Goal: Task Accomplishment & Management: Complete application form

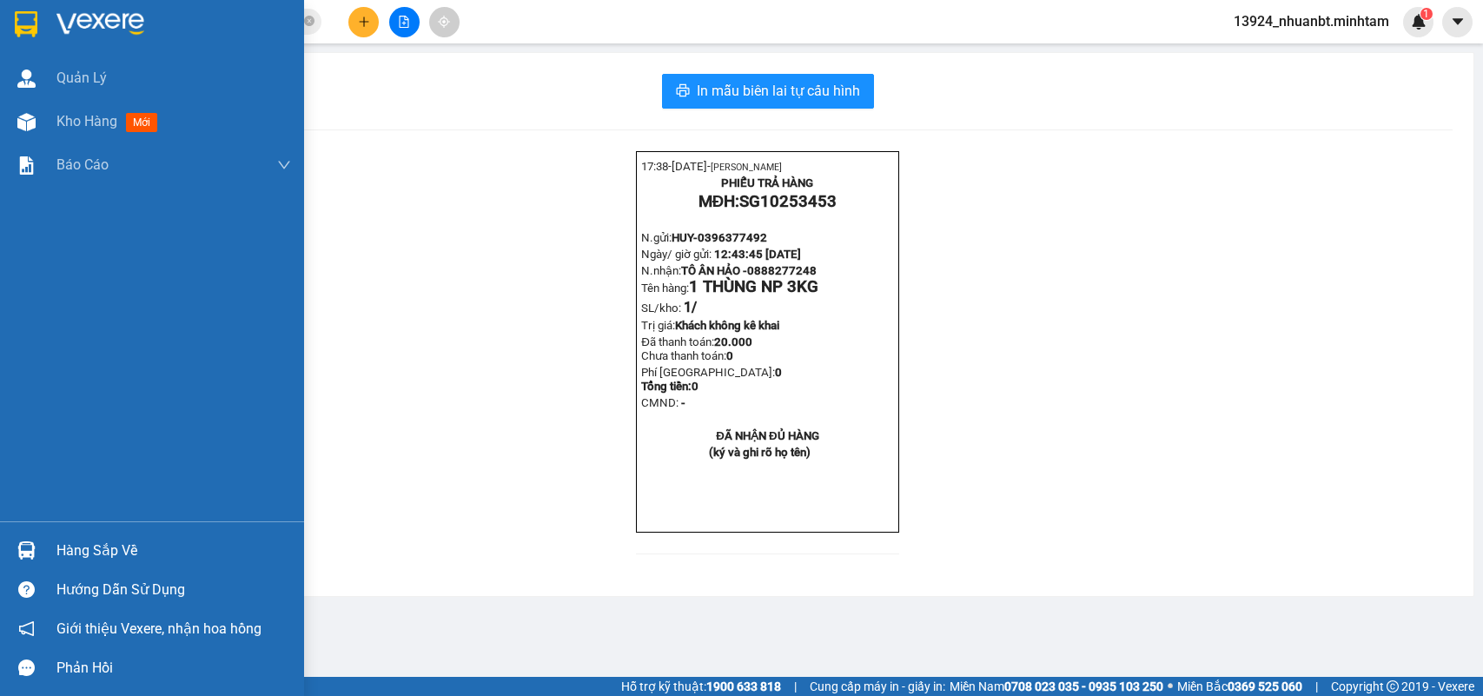
click at [39, 545] on div at bounding box center [26, 550] width 30 height 30
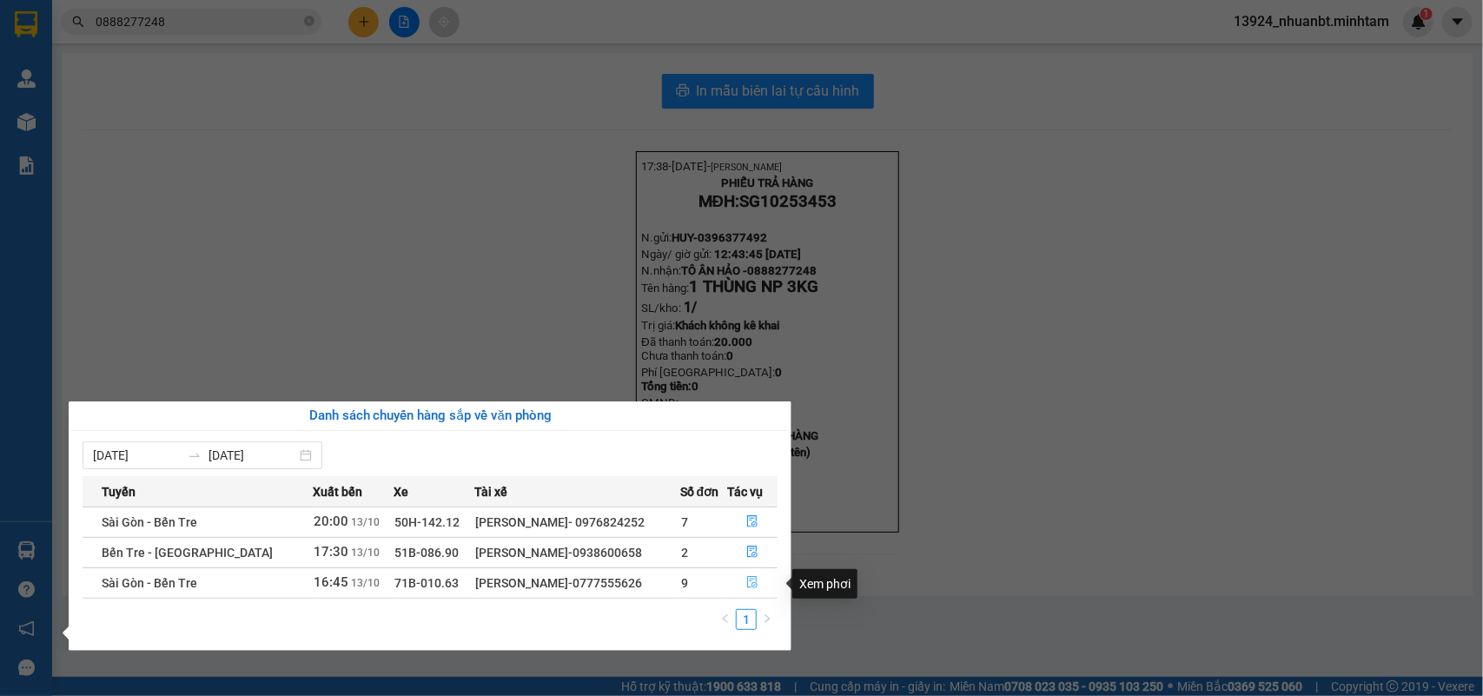
click at [749, 582] on icon "file-done" at bounding box center [752, 582] width 12 height 12
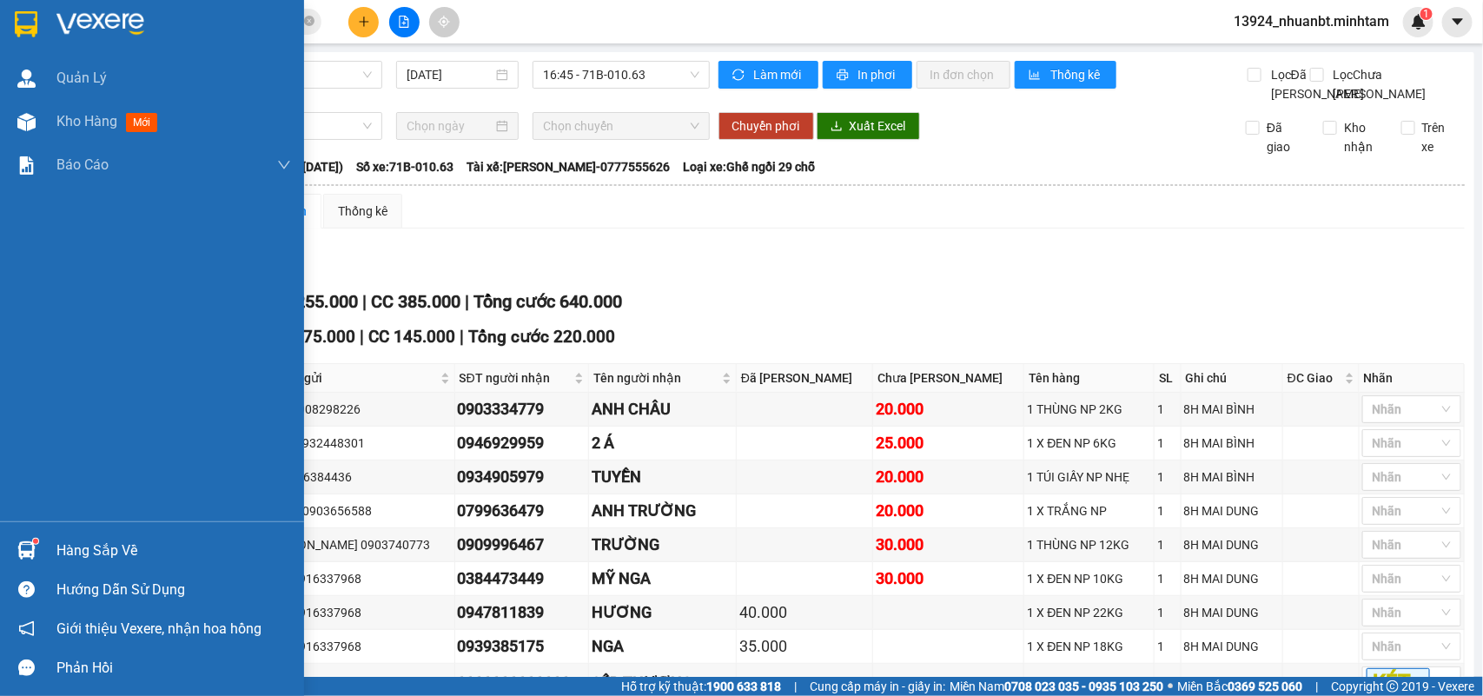
click at [29, 557] on img at bounding box center [26, 550] width 18 height 18
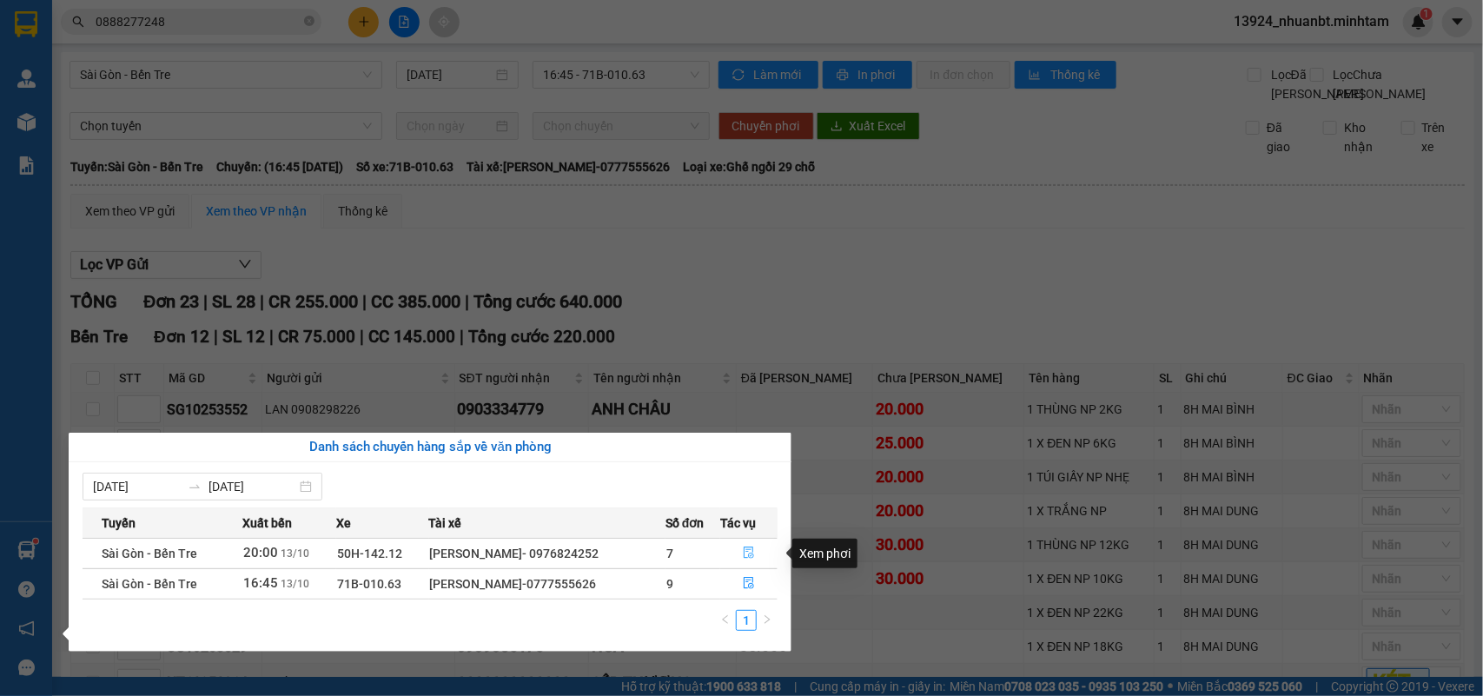
click at [750, 560] on span "file-done" at bounding box center [749, 553] width 12 height 14
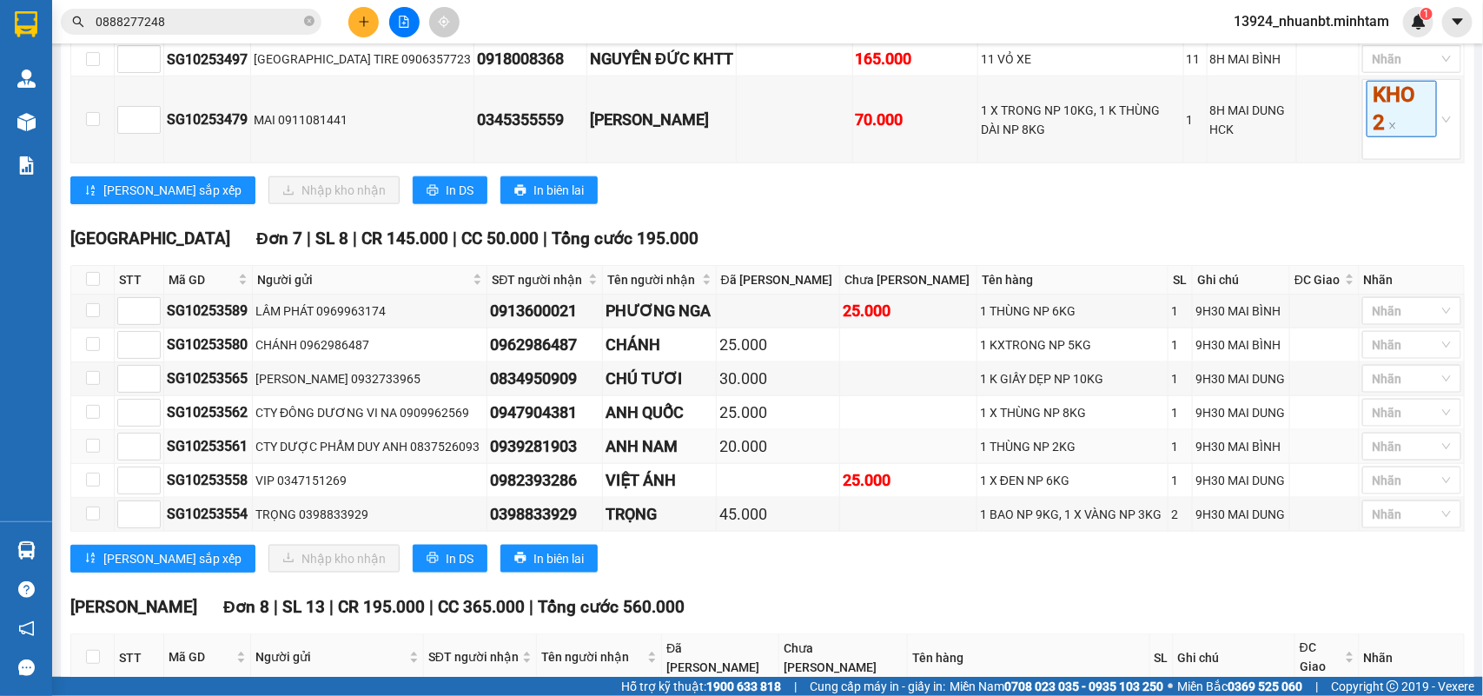
scroll to position [183, 0]
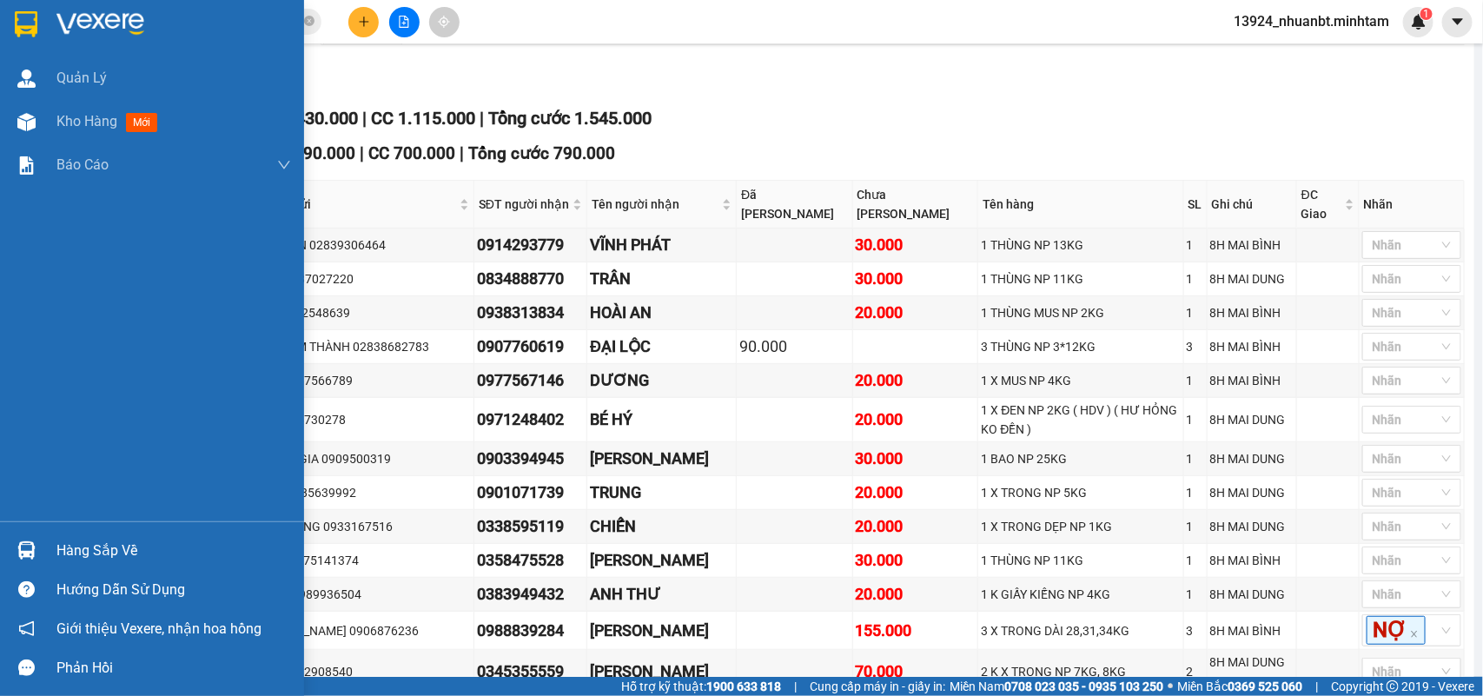
click at [36, 526] on div "Hàng sắp về Hướng dẫn sử dụng Giới thiệu Vexere, nhận hoa hồng Phản hồi" at bounding box center [152, 604] width 304 height 166
click at [120, 548] on div "Hàng sắp về" at bounding box center [173, 551] width 234 height 26
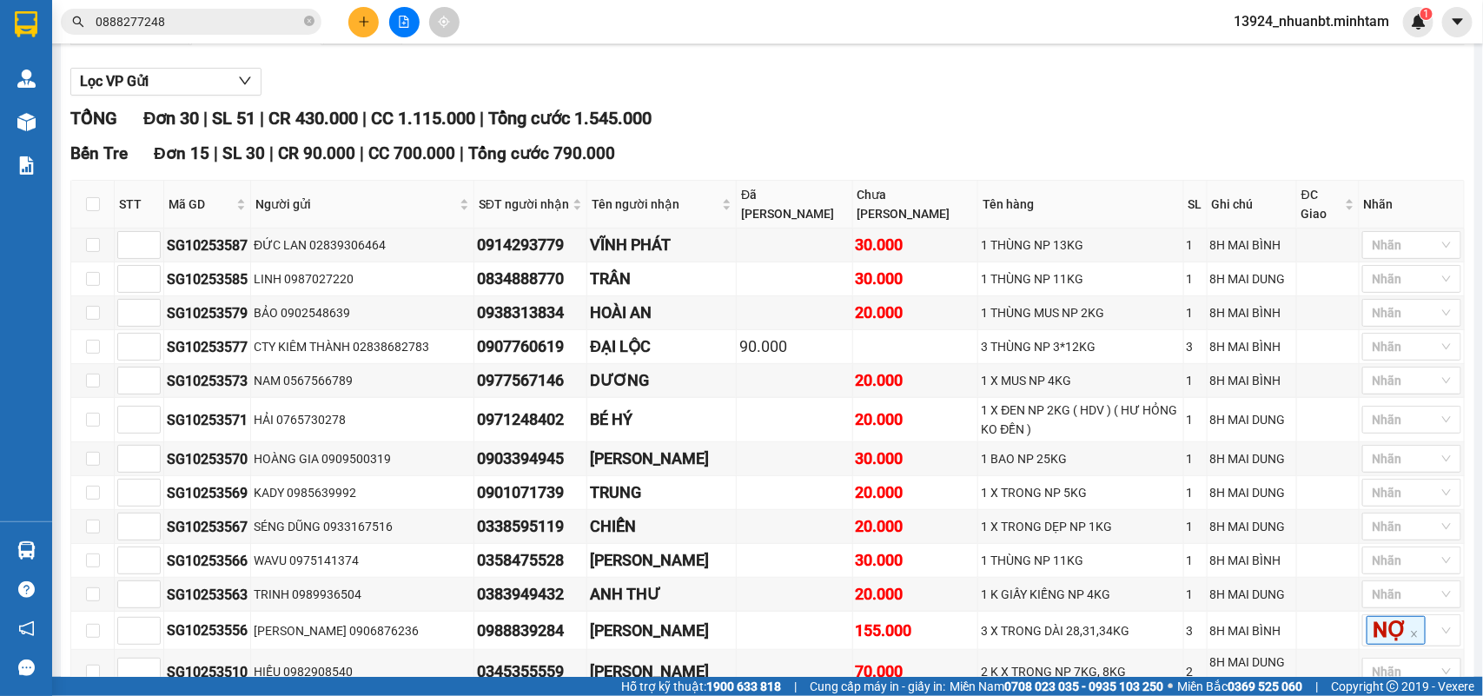
click at [751, 122] on section "Kết quả tìm kiếm ( 2 ) Bộ lọc Mã ĐH Trạng thái Món hàng Tổng cước Chưa cước Nhã…" at bounding box center [741, 348] width 1483 height 696
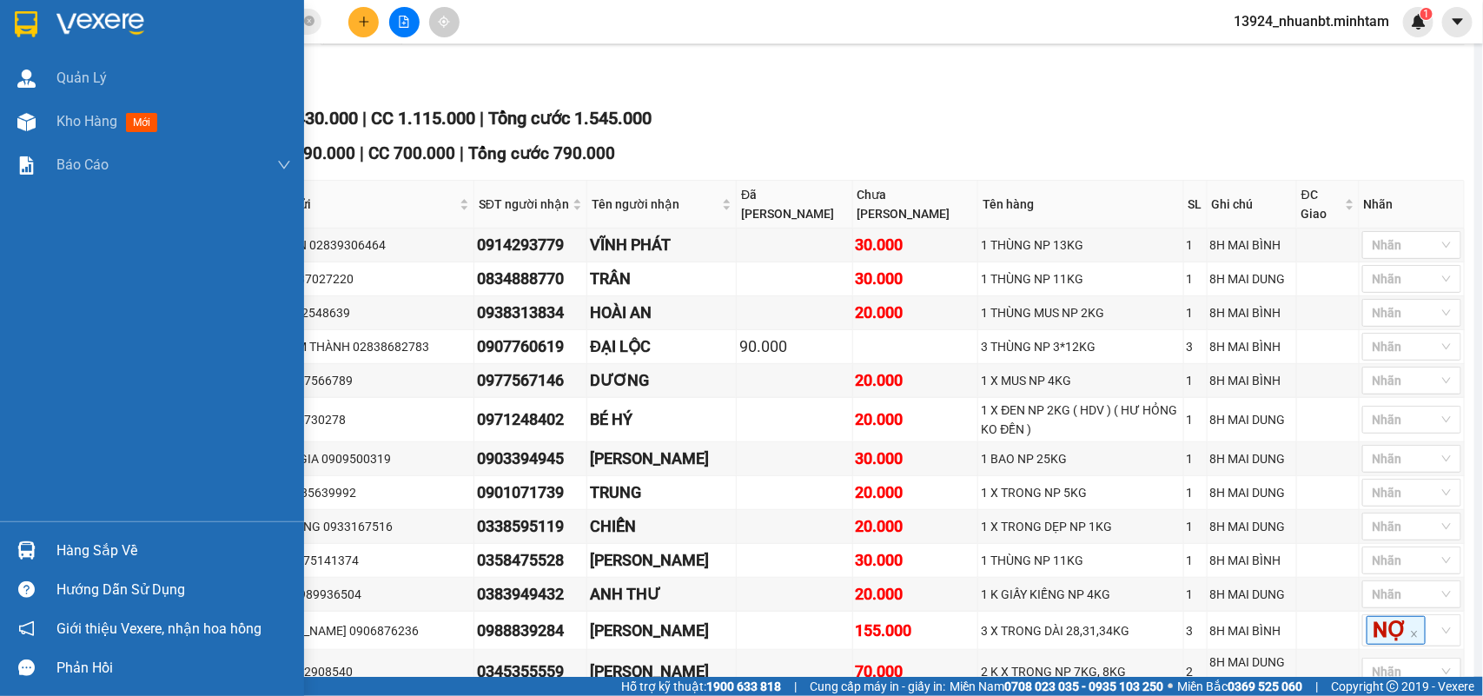
click at [0, 548] on div "Hàng sắp về" at bounding box center [152, 550] width 304 height 39
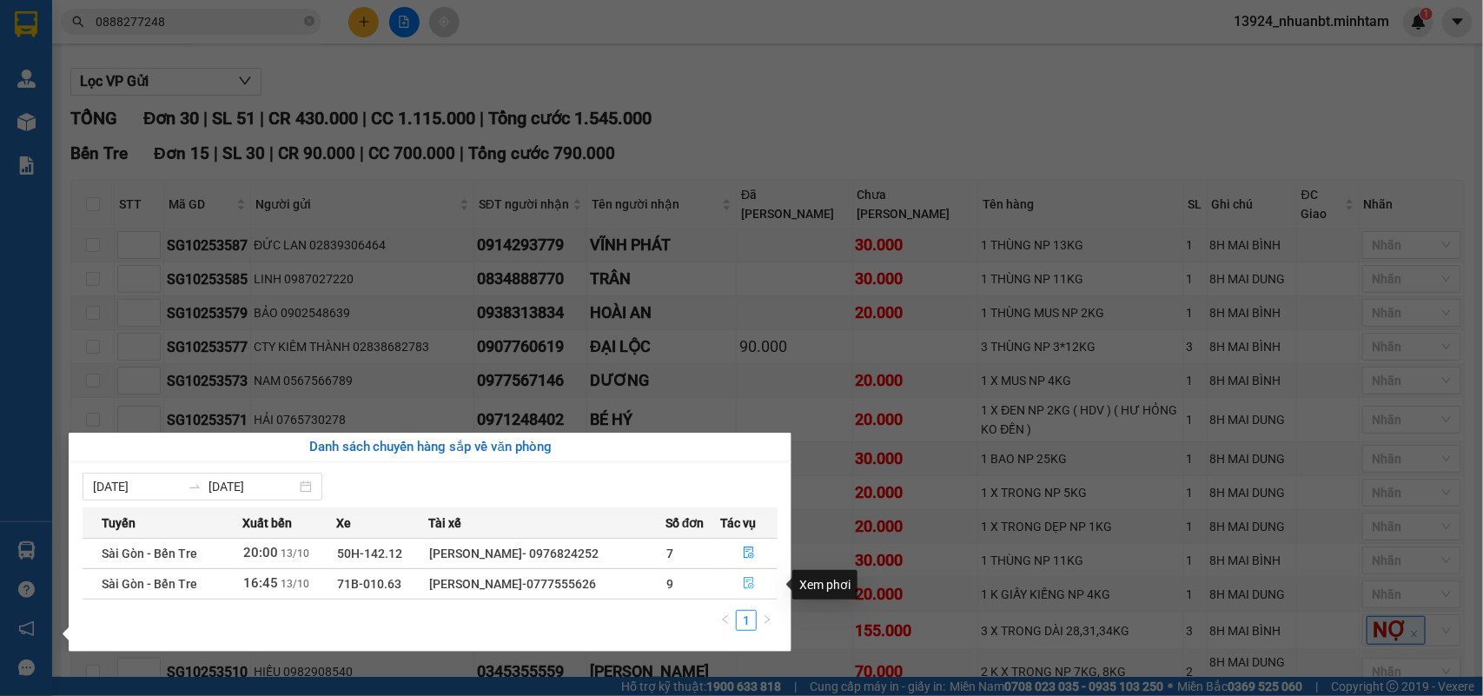
click at [749, 588] on icon "file-done" at bounding box center [749, 583] width 12 height 12
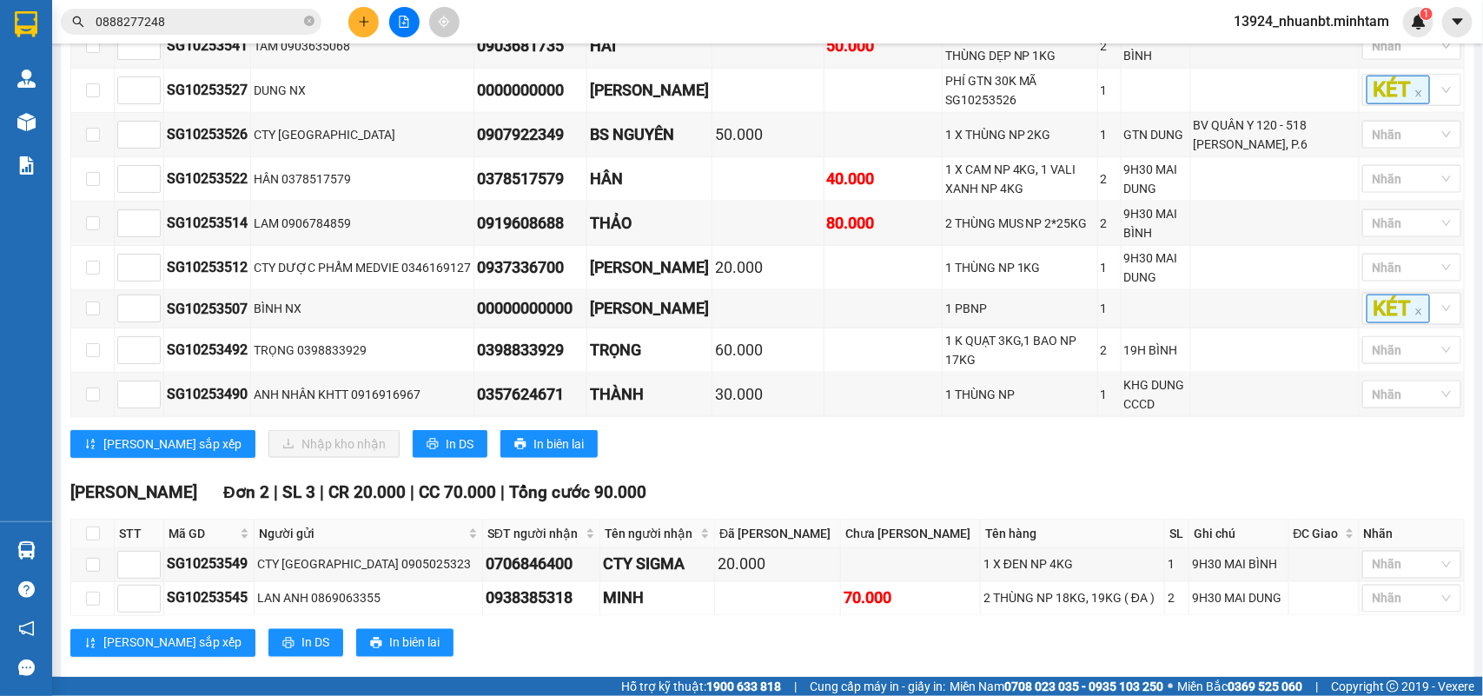
scroll to position [835, 0]
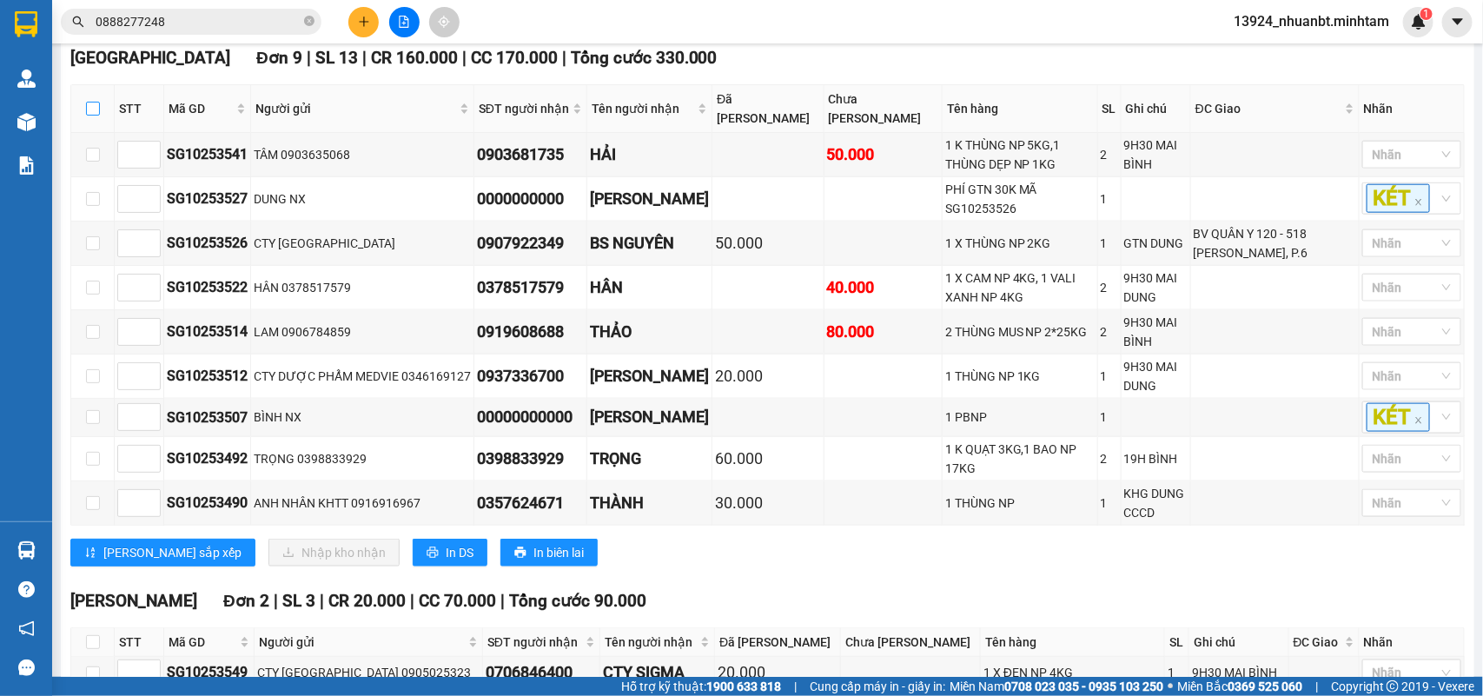
click at [96, 116] on input "checkbox" at bounding box center [93, 109] width 14 height 14
checkbox input "true"
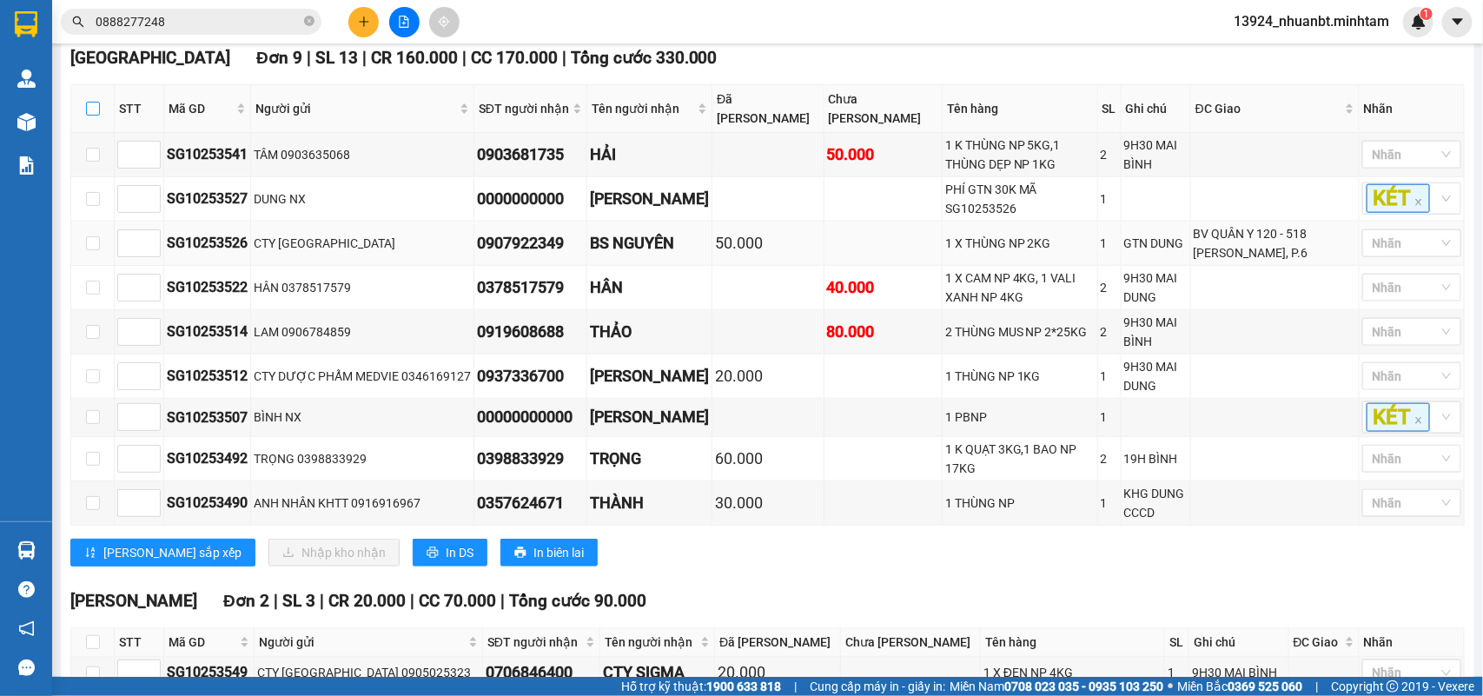
checkbox input "true"
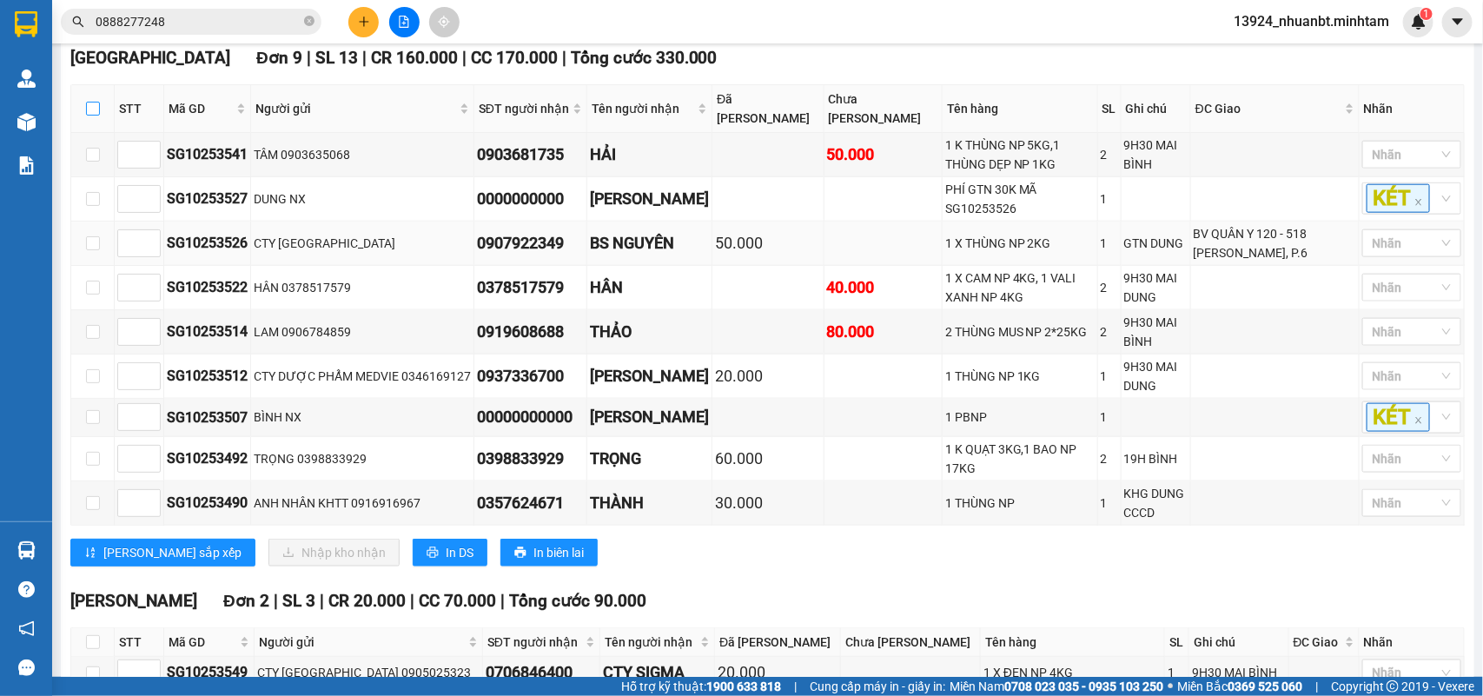
checkbox input "true"
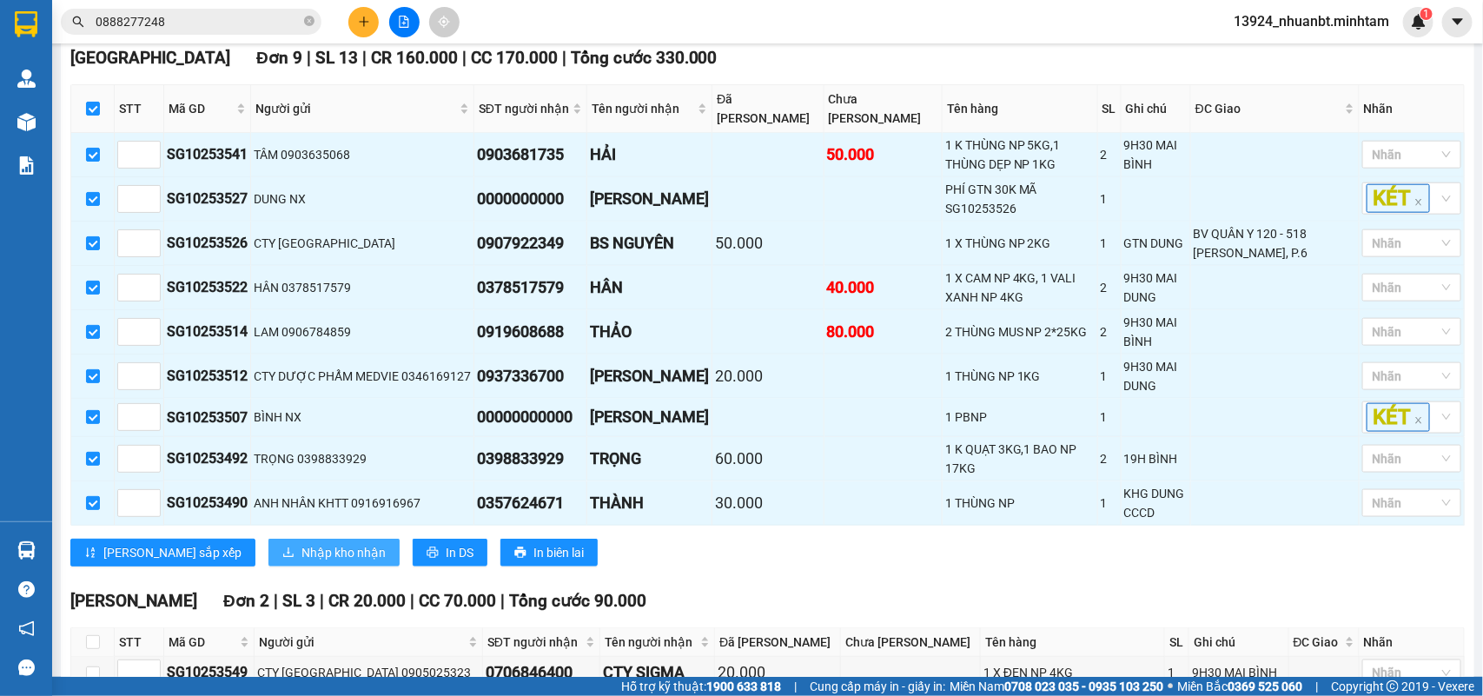
click at [301, 562] on span "Nhập kho nhận" at bounding box center [343, 552] width 84 height 19
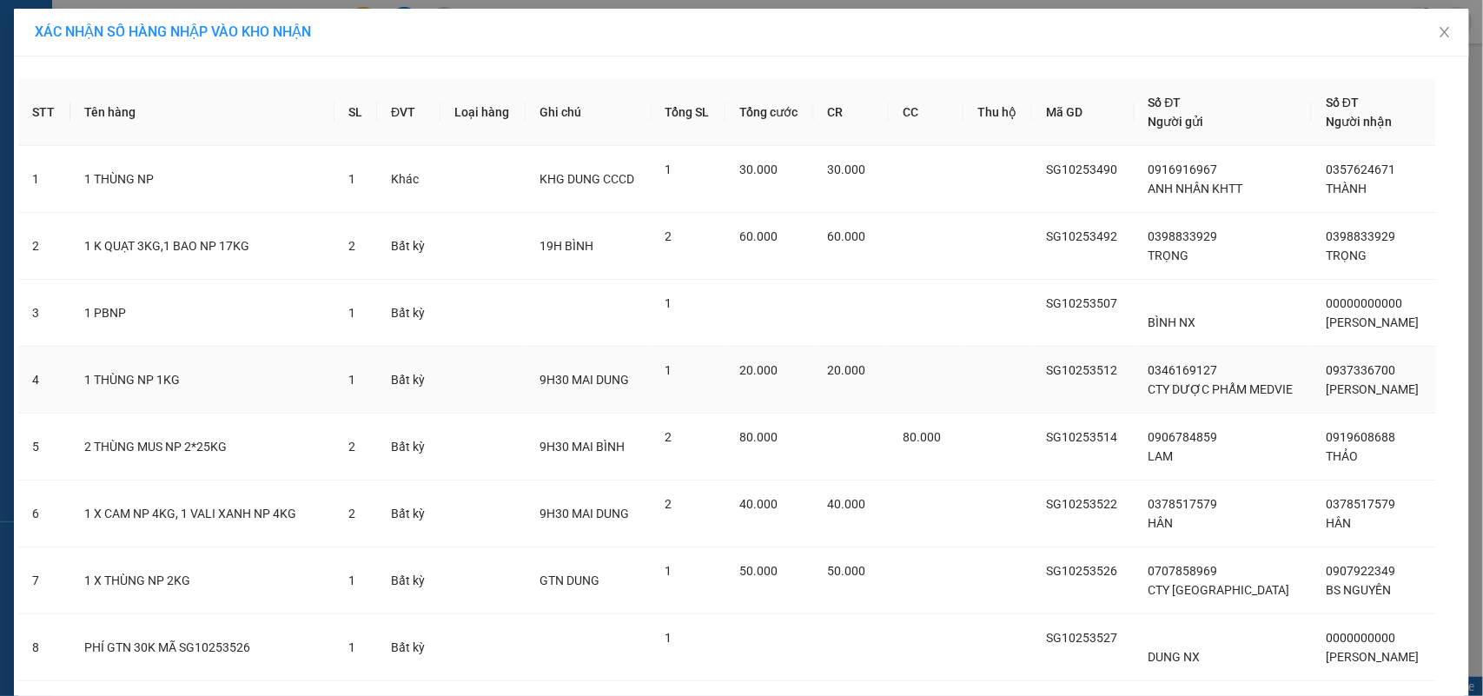
click at [771, 363] on span "20.000" at bounding box center [758, 370] width 38 height 14
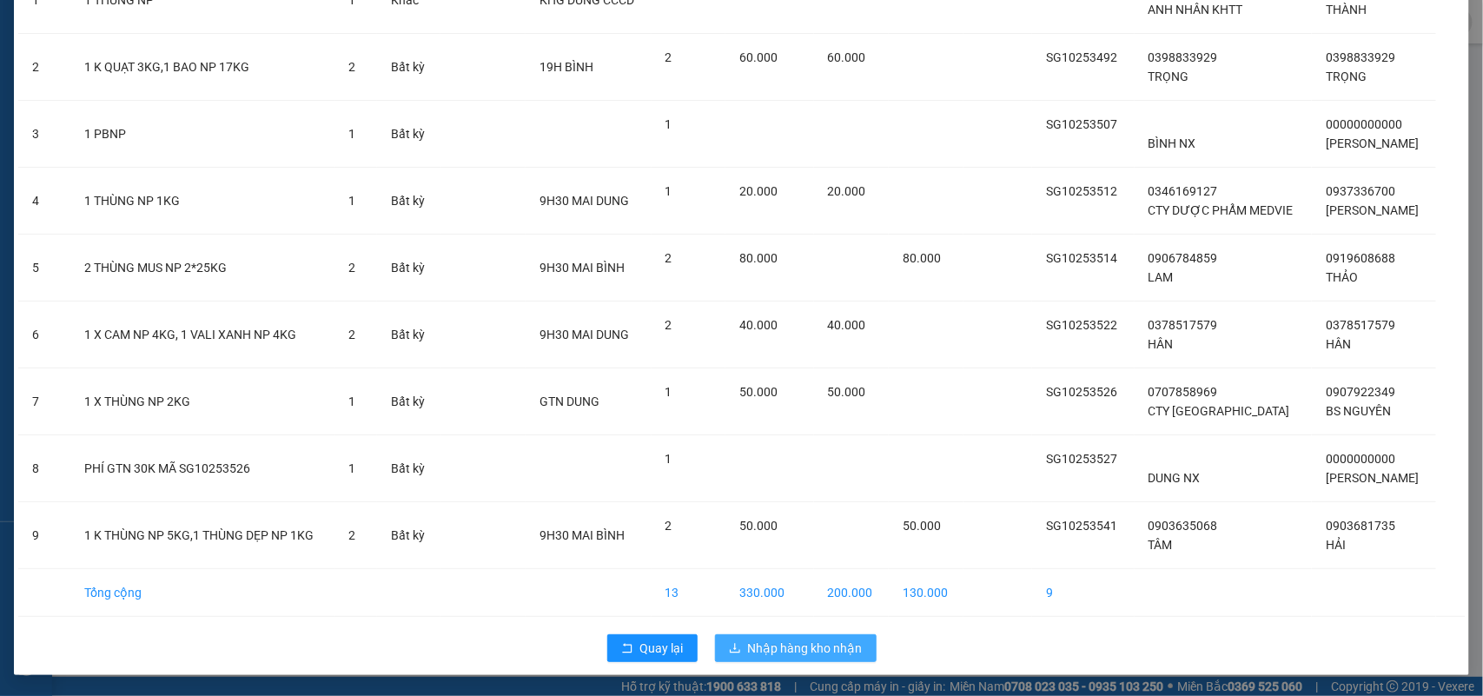
click at [810, 636] on button "Nhập hàng kho nhận" at bounding box center [796, 648] width 162 height 28
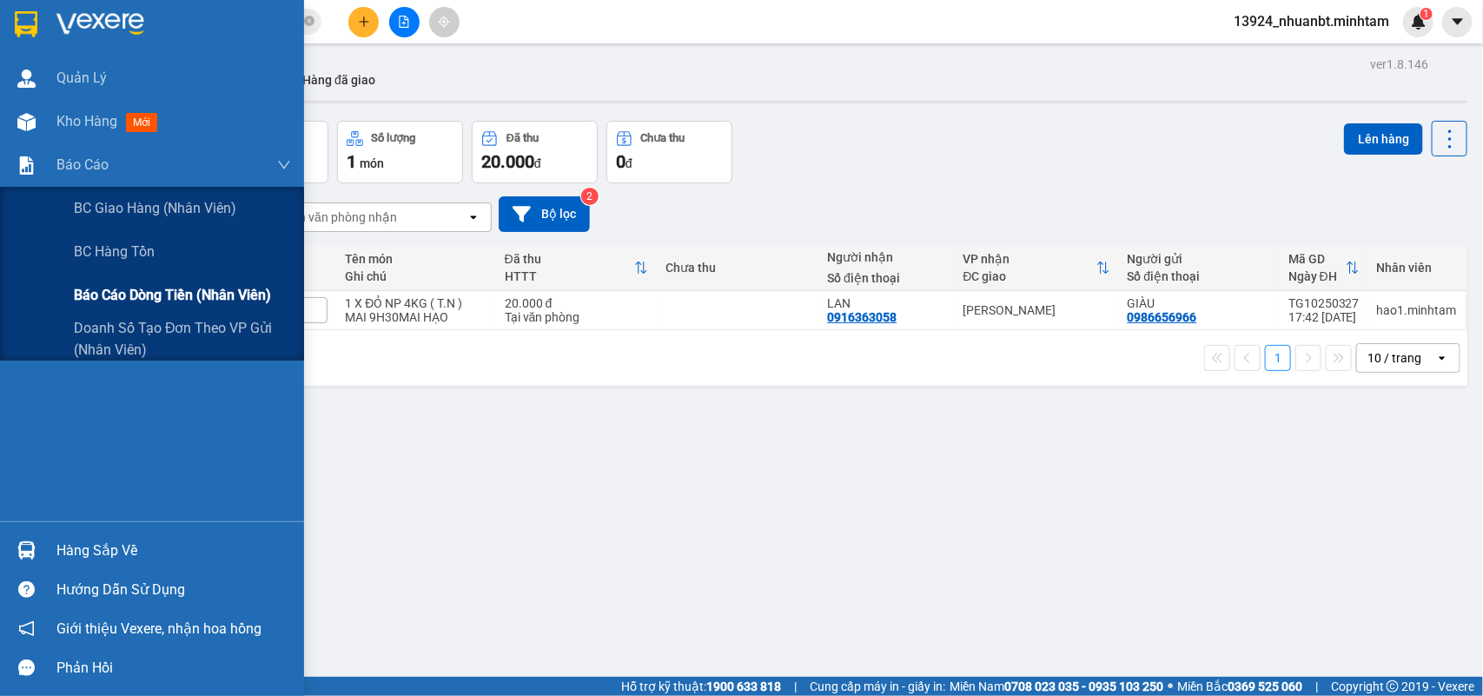
click at [105, 289] on span "Báo cáo dòng tiền (nhân viên)" at bounding box center [172, 295] width 197 height 22
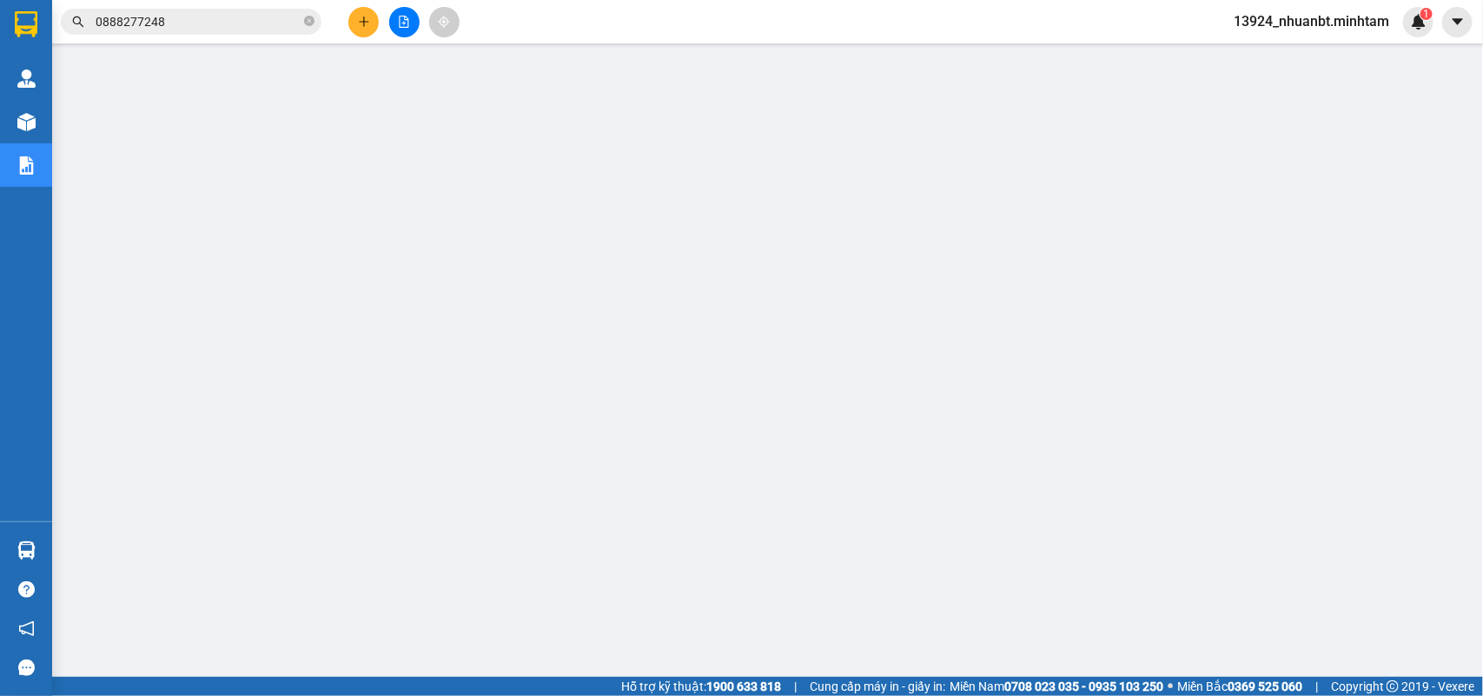
click at [362, 7] on button at bounding box center [363, 22] width 30 height 30
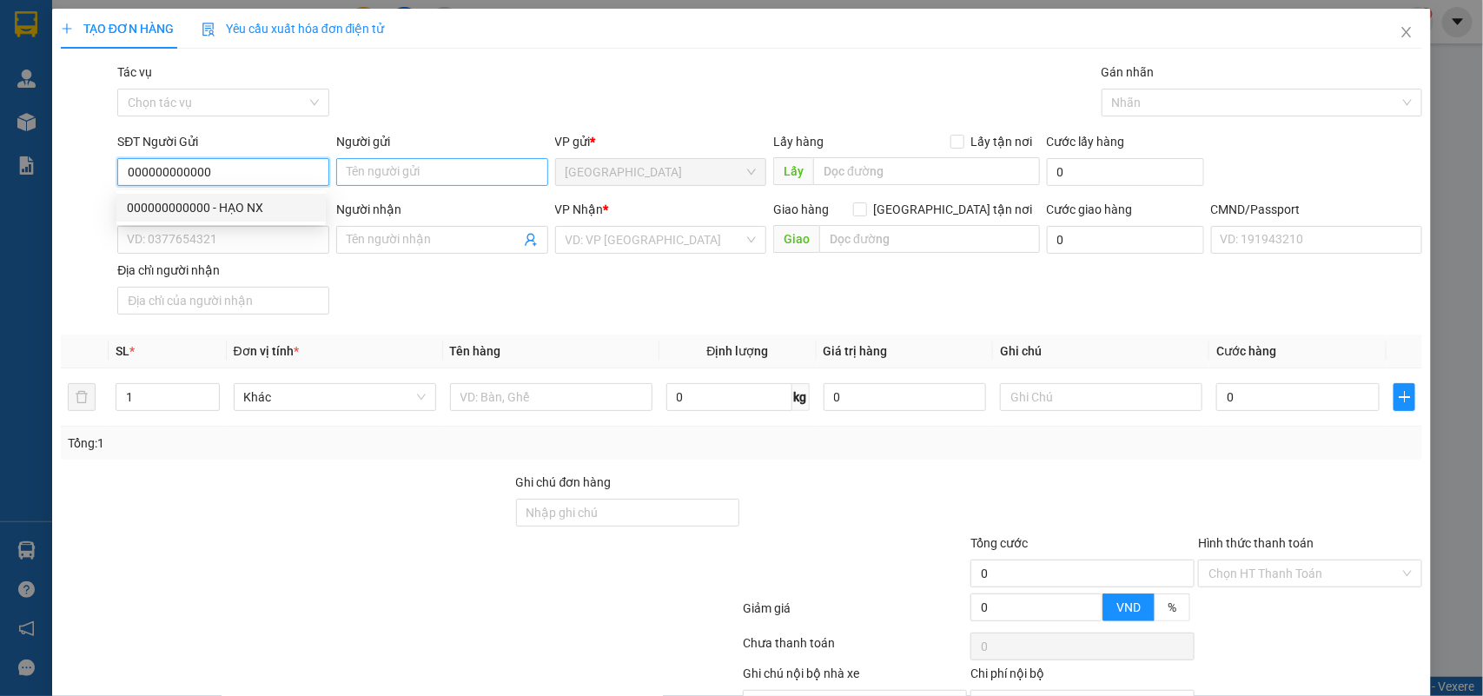
type input "000000000000"
click at [419, 159] on input "Người gửi" at bounding box center [442, 172] width 212 height 28
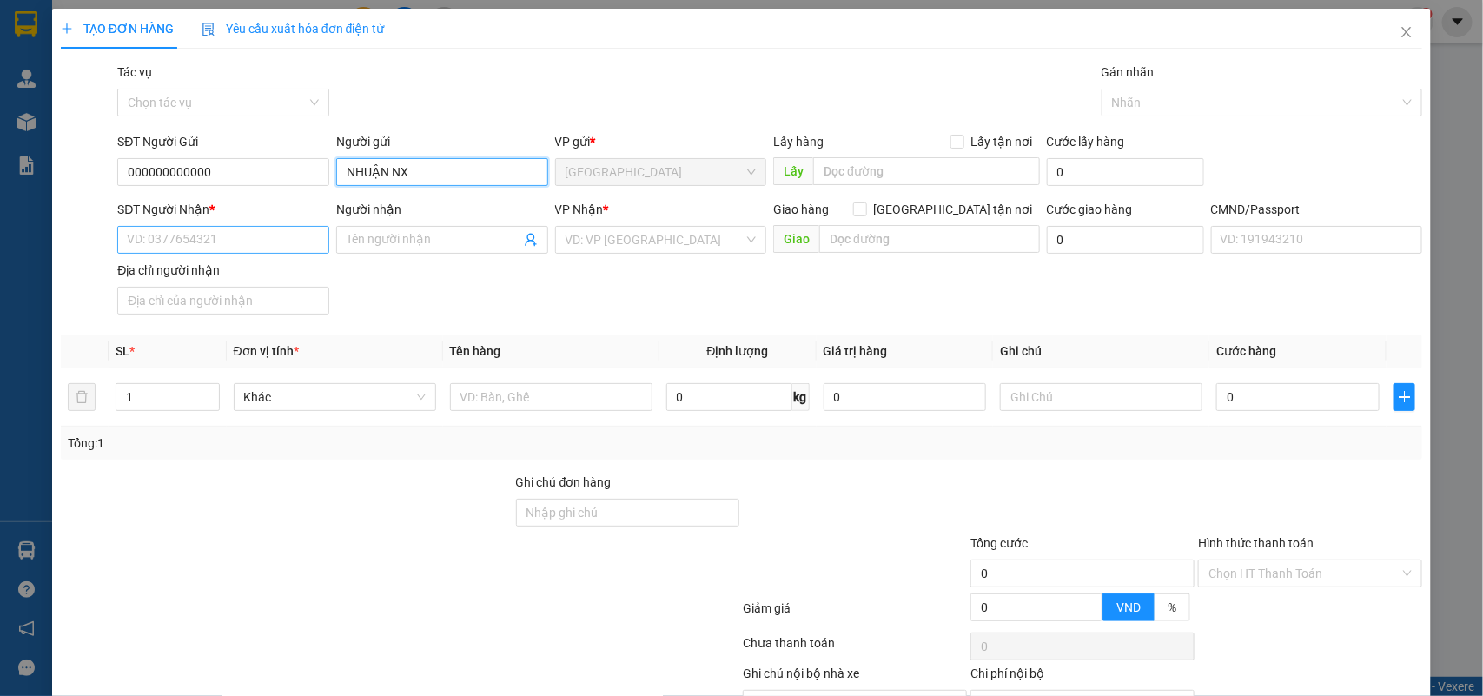
type input "NHUẬN NX"
click at [204, 234] on input "SĐT Người Nhận *" at bounding box center [223, 240] width 212 height 28
click at [449, 236] on input "Người nhận" at bounding box center [434, 239] width 174 height 19
click at [527, 239] on icon "user-add" at bounding box center [530, 240] width 11 height 13
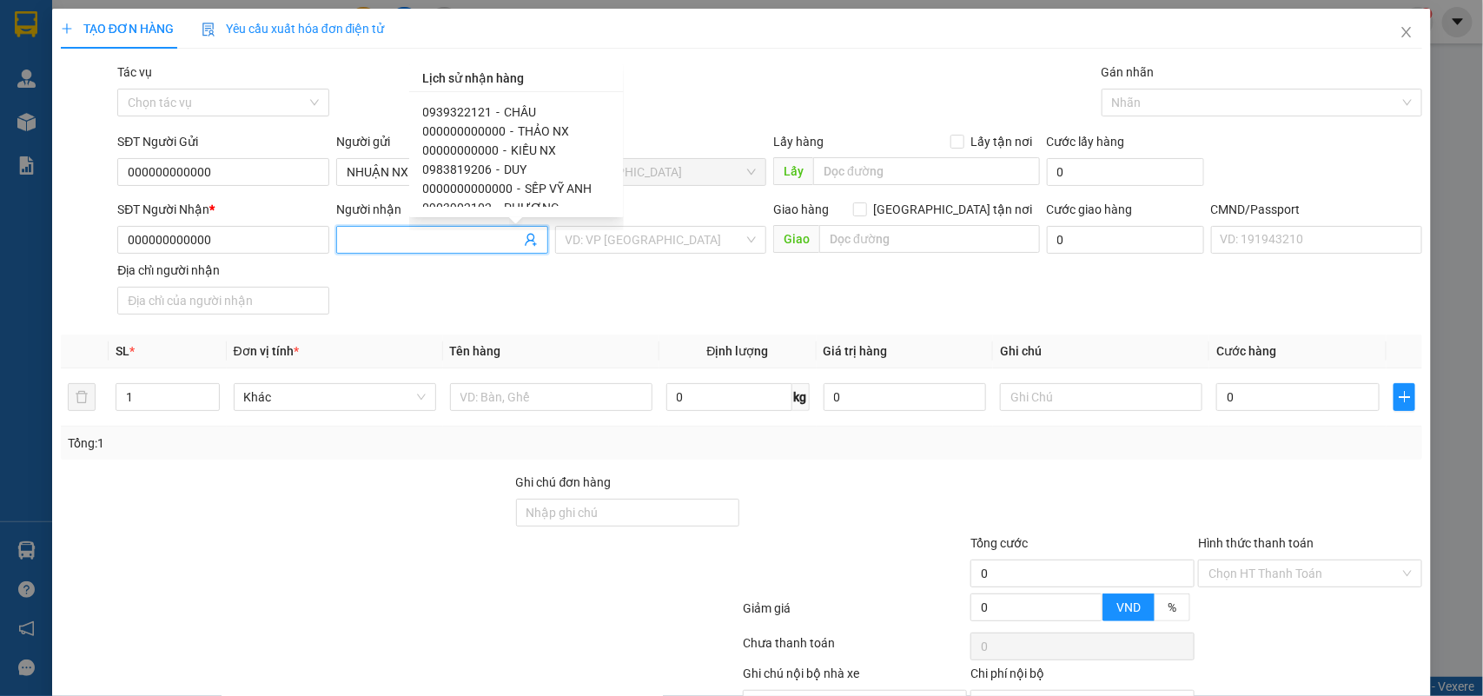
click at [531, 150] on span "KIỀU NX" at bounding box center [534, 150] width 45 height 14
type input "00000000000"
type input "KIỀU NX"
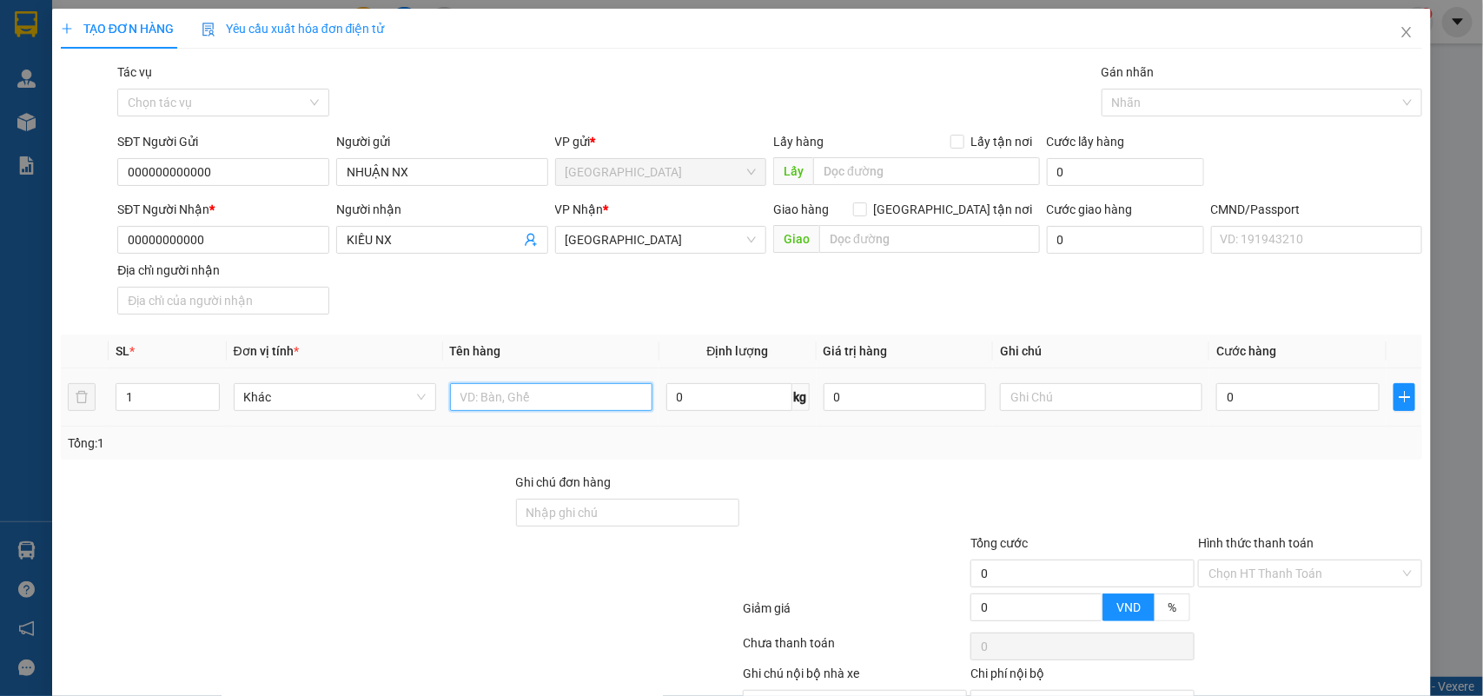
click at [505, 396] on input "text" at bounding box center [551, 397] width 202 height 28
type input "1 PB TIỀN HG NGÀY 13/10"
click at [1240, 565] on input "Hình thức thanh toán" at bounding box center [1303, 573] width 191 height 26
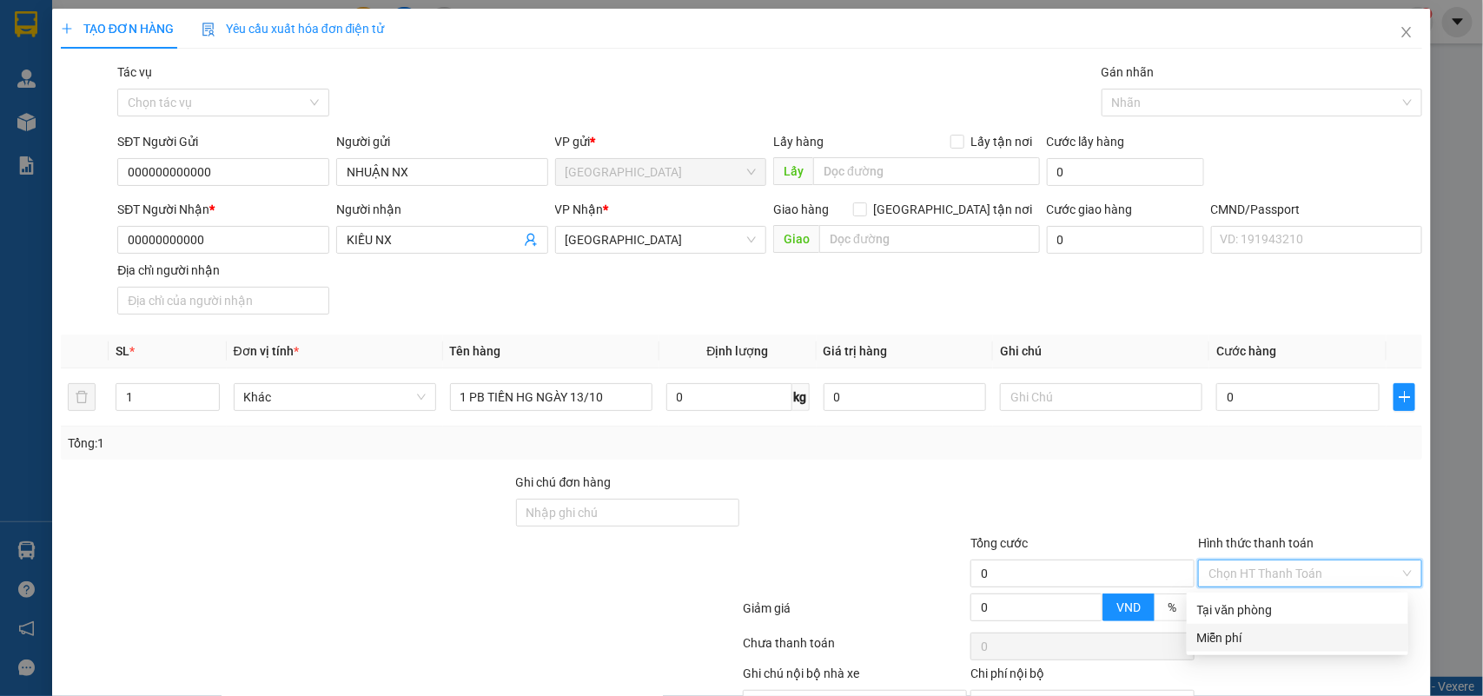
scroll to position [98, 0]
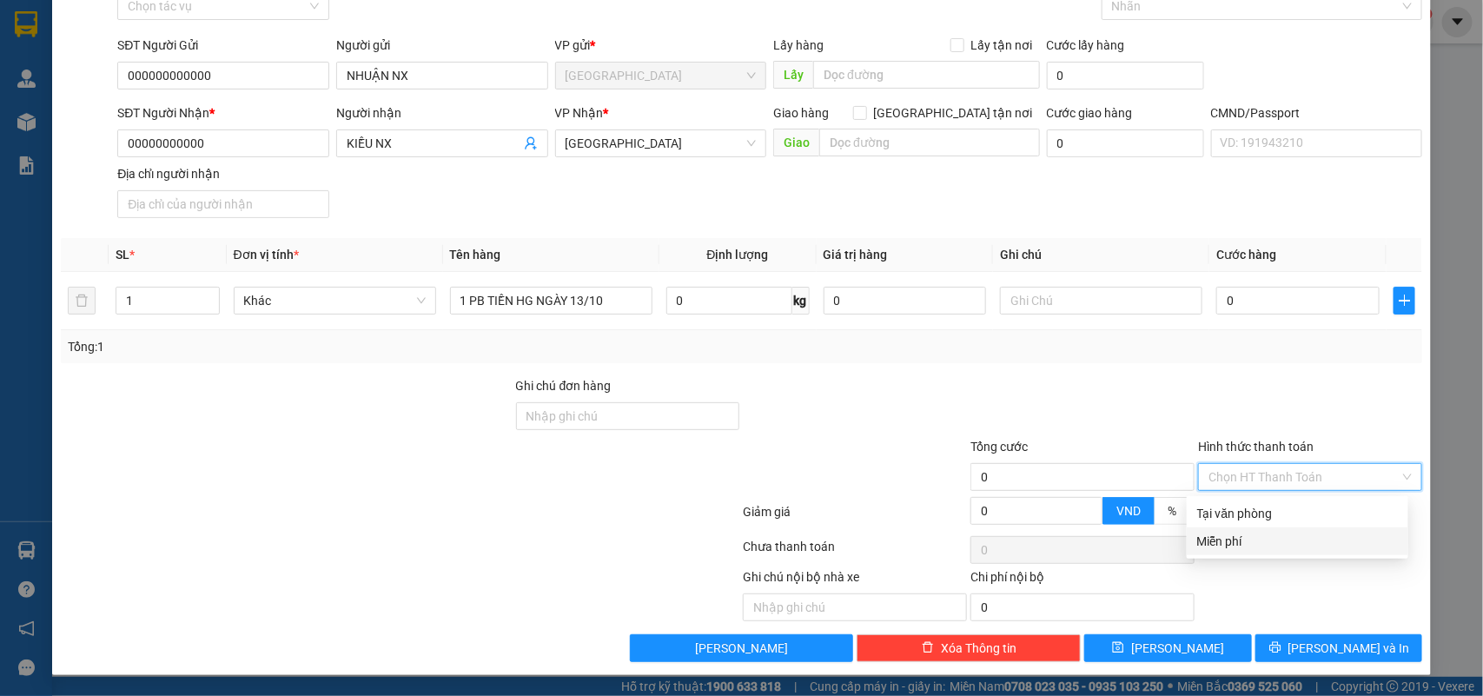
click at [1229, 536] on div "Miễn phí" at bounding box center [1297, 541] width 201 height 19
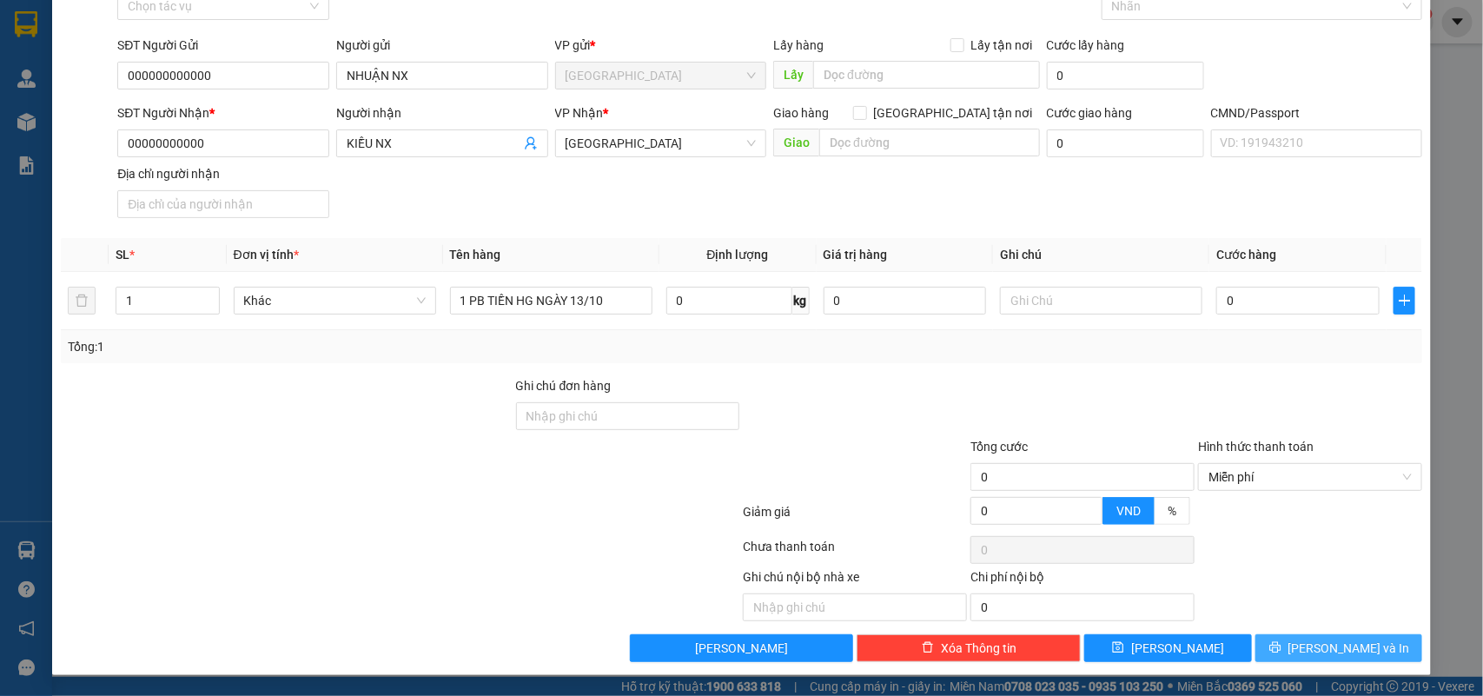
click at [1314, 643] on span "Lưu và In" at bounding box center [1349, 647] width 122 height 19
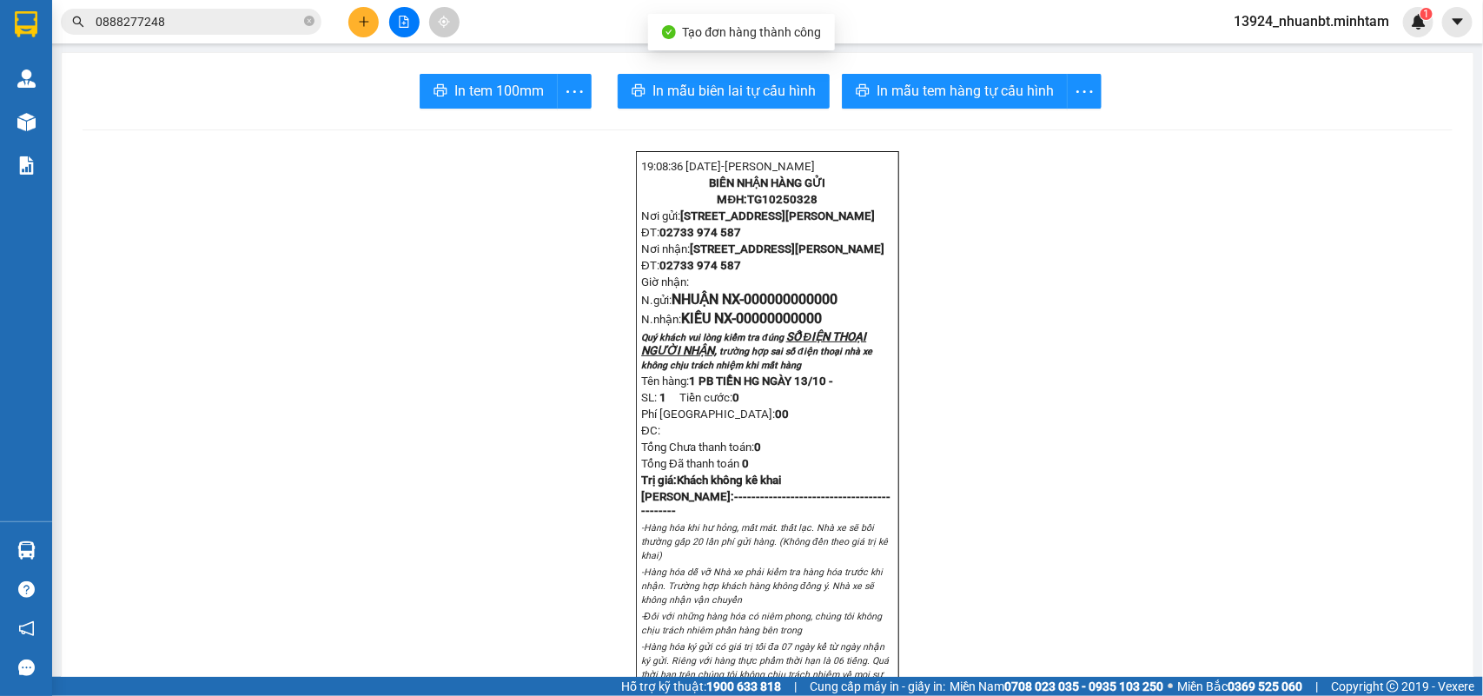
click at [458, 88] on span "In tem 100mm" at bounding box center [498, 91] width 89 height 22
click at [305, 23] on icon "close-circle" at bounding box center [309, 21] width 10 height 10
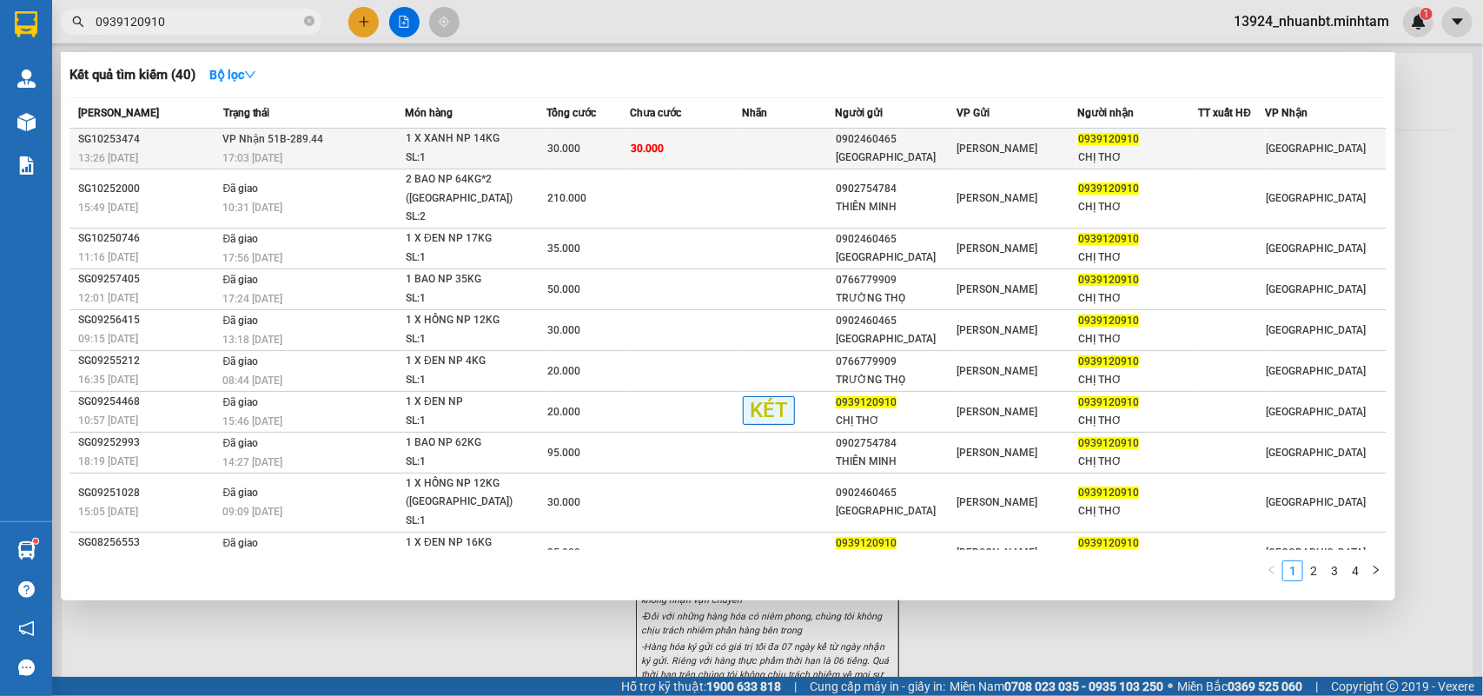
type input "0939120910"
click at [639, 145] on span "30.000" at bounding box center [647, 148] width 33 height 12
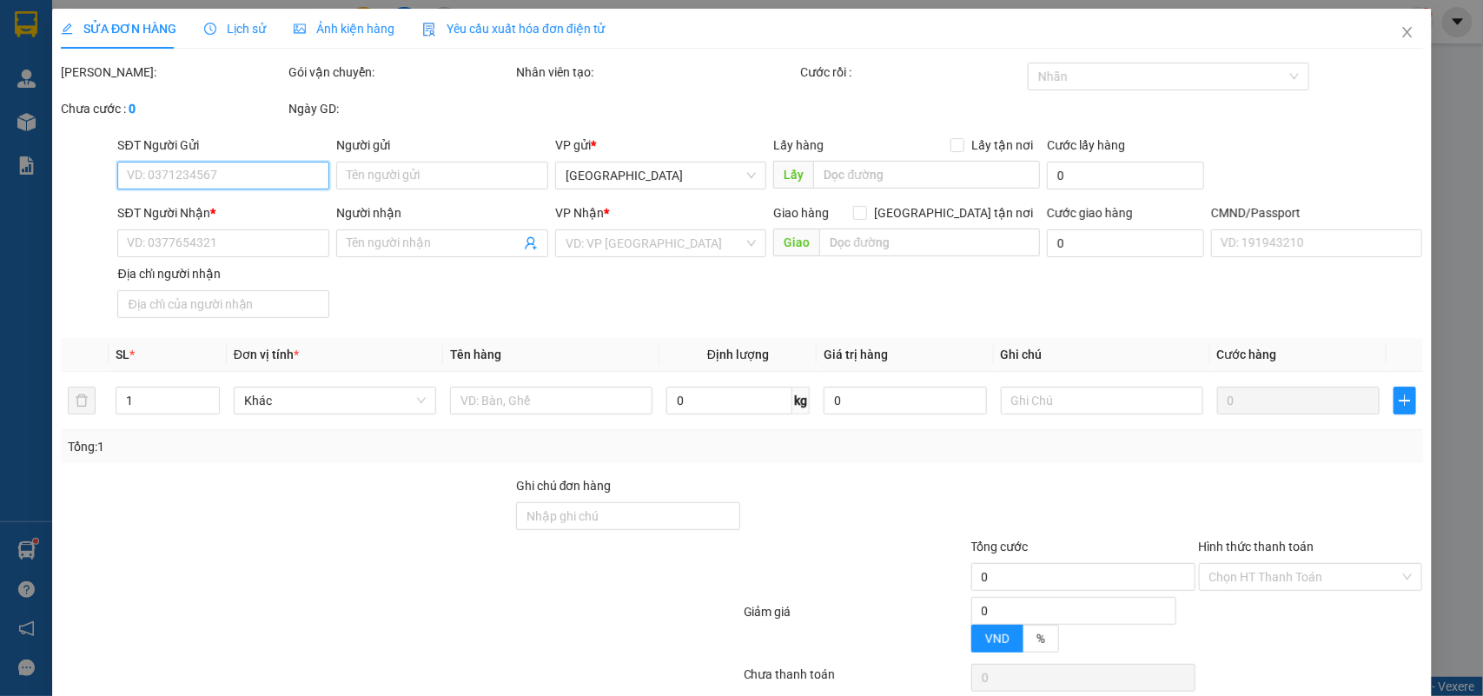
type input "0902460465"
type input "NHẬT NAM"
type input "0939120910"
type input "CHỊ THƠ"
type input "30.000"
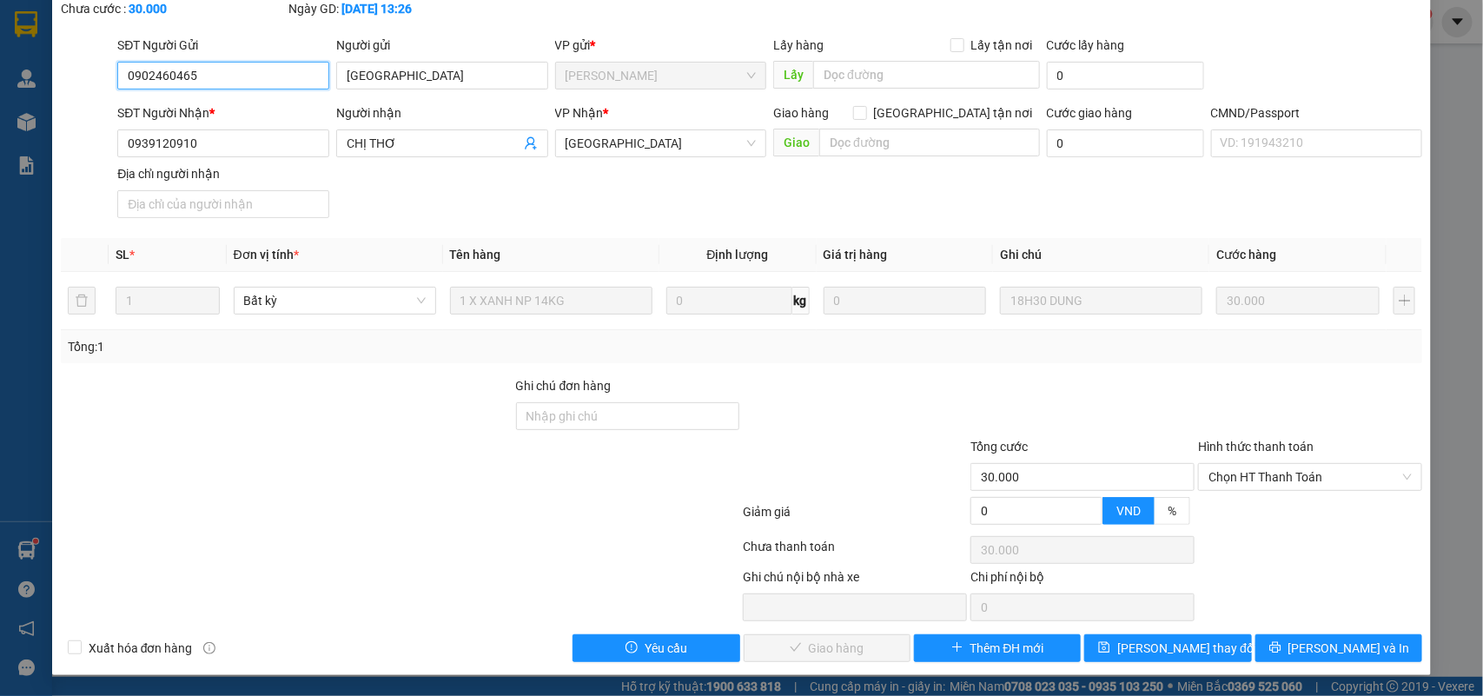
scroll to position [102, 0]
click at [1270, 483] on span "Chọn HT Thanh Toán" at bounding box center [1309, 477] width 203 height 26
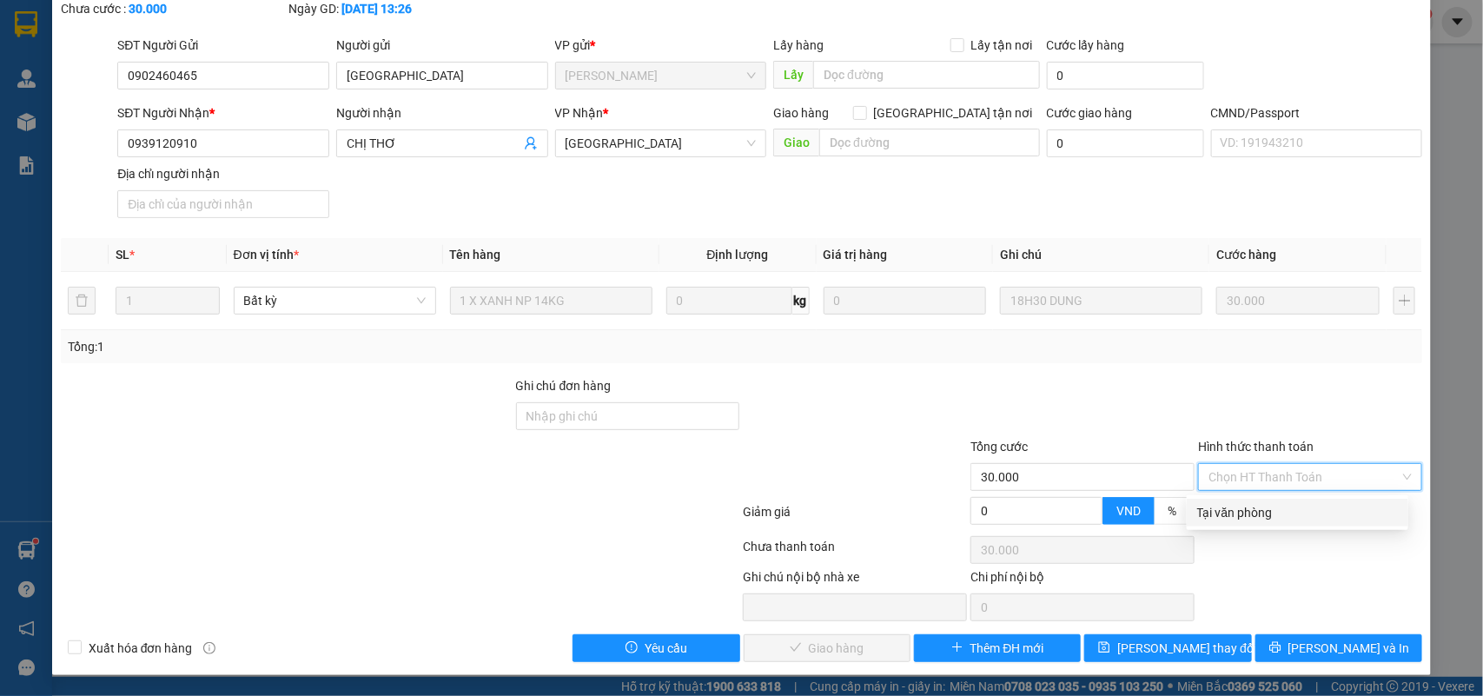
click at [1260, 515] on div "Tại văn phòng" at bounding box center [1297, 512] width 201 height 19
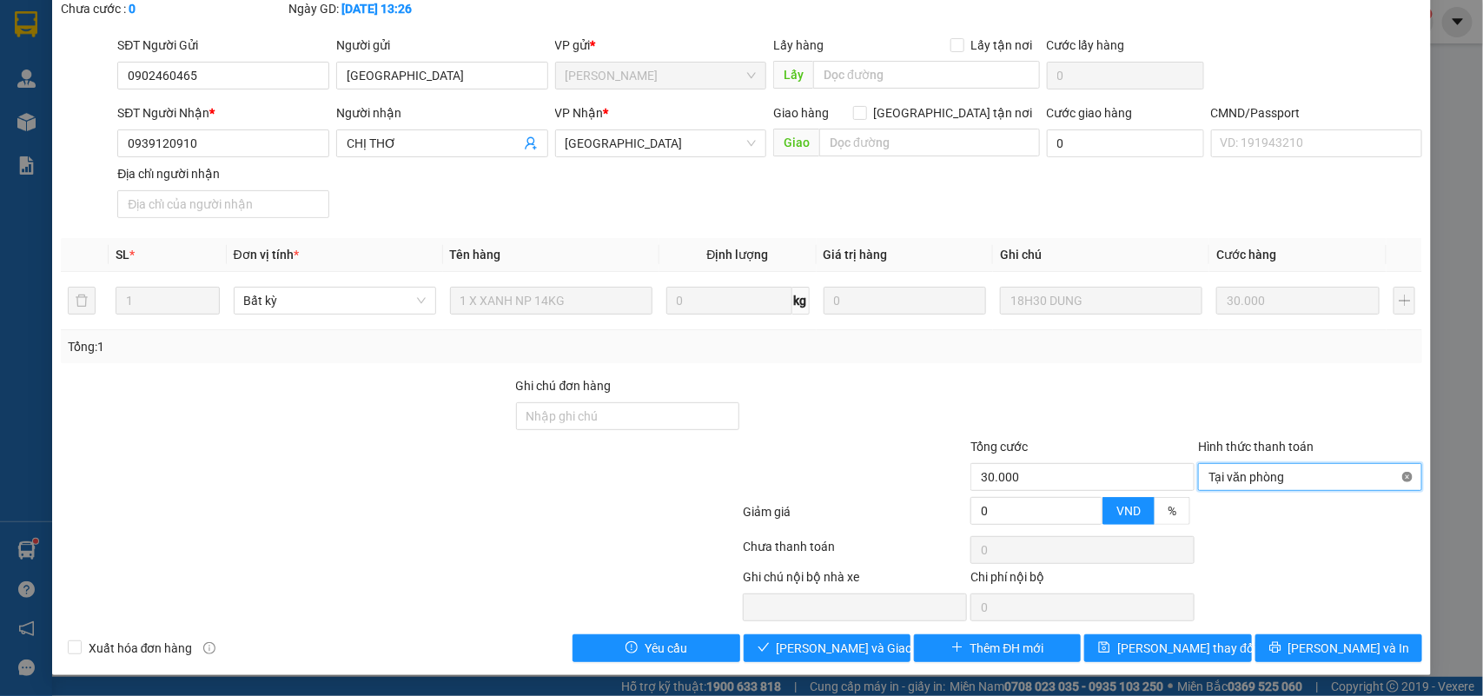
type input "30.000"
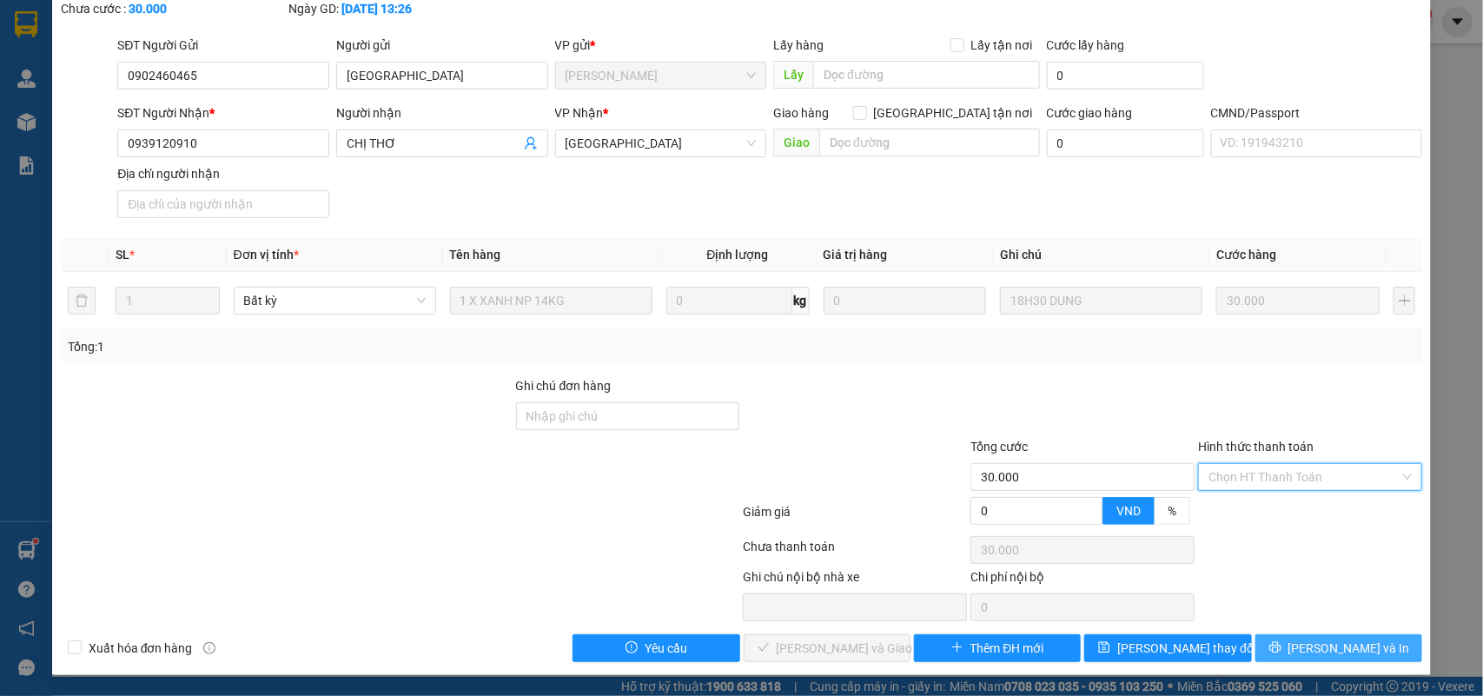
click at [1326, 644] on span "Lưu và In" at bounding box center [1349, 647] width 122 height 19
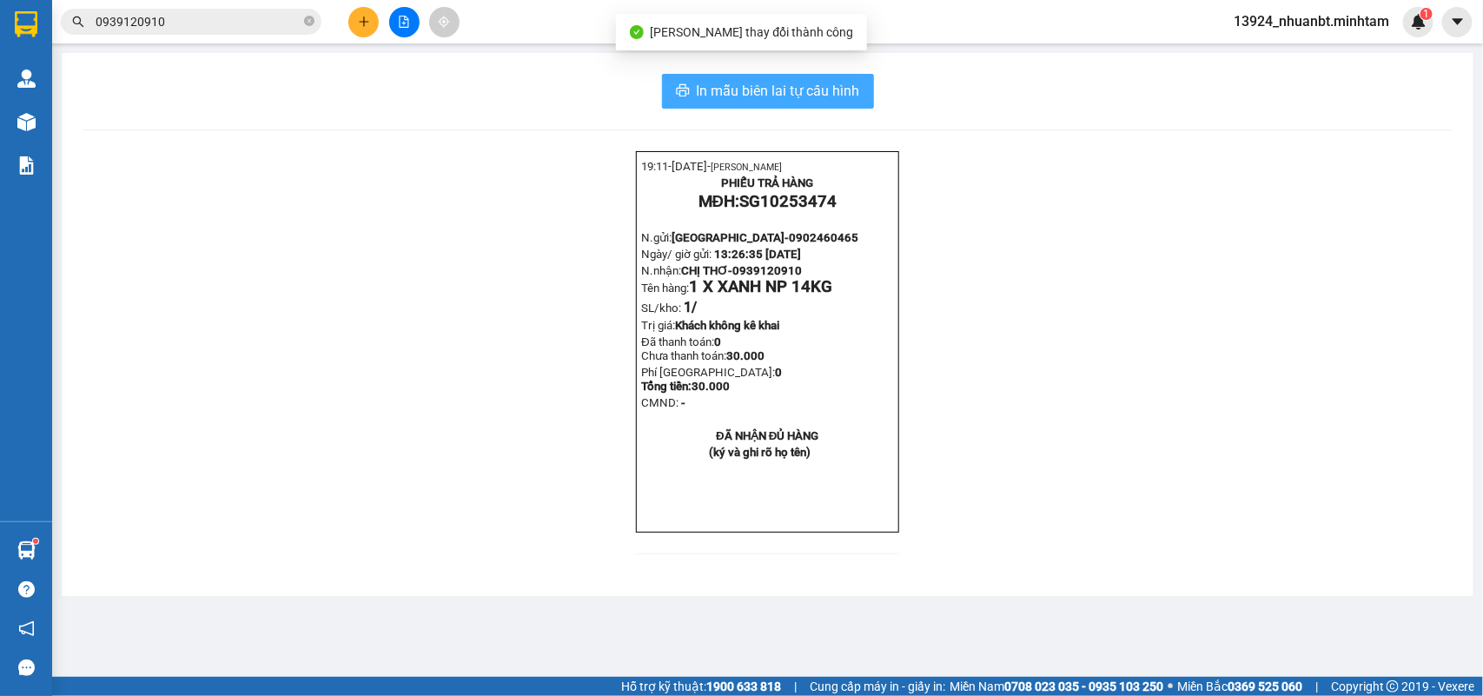
click at [840, 83] on span "In mẫu biên lai tự cấu hình" at bounding box center [778, 91] width 163 height 22
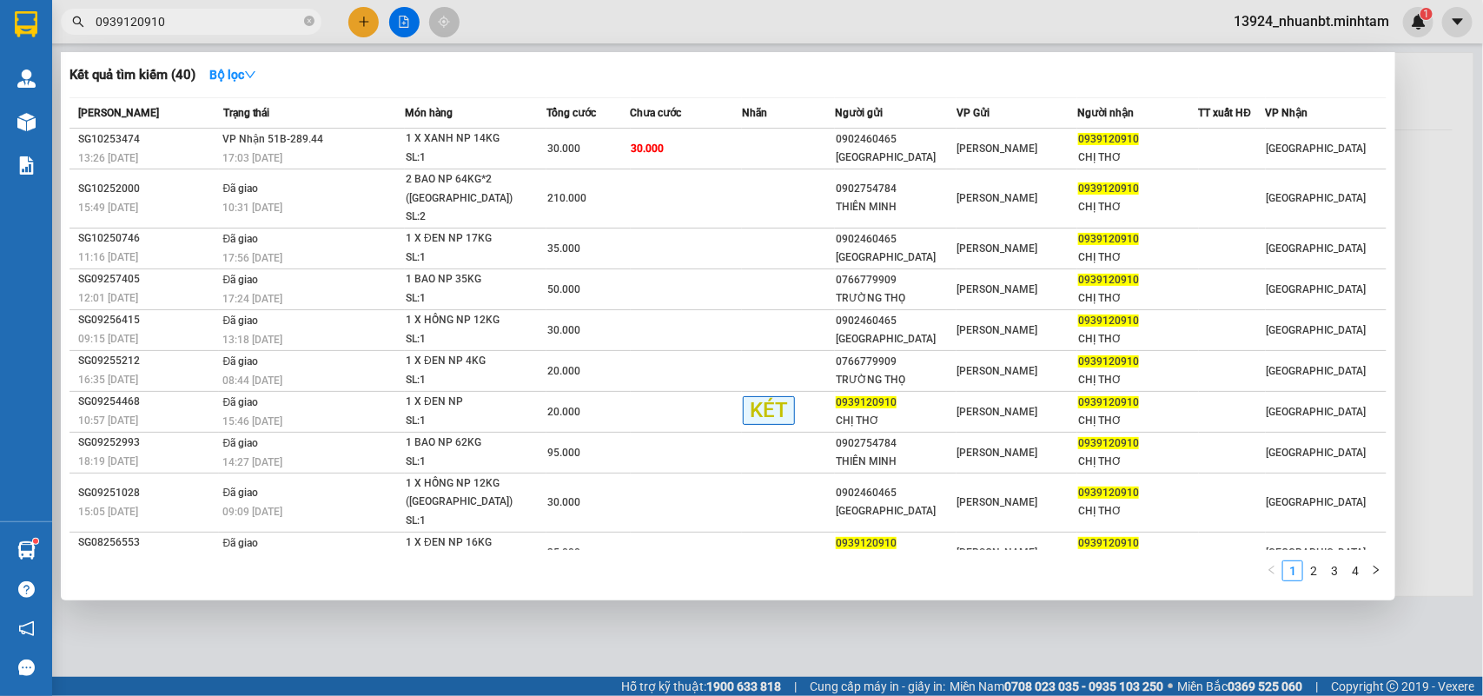
click at [230, 30] on input "0939120910" at bounding box center [198, 21] width 205 height 19
click at [306, 19] on icon "close-circle" at bounding box center [309, 21] width 10 height 10
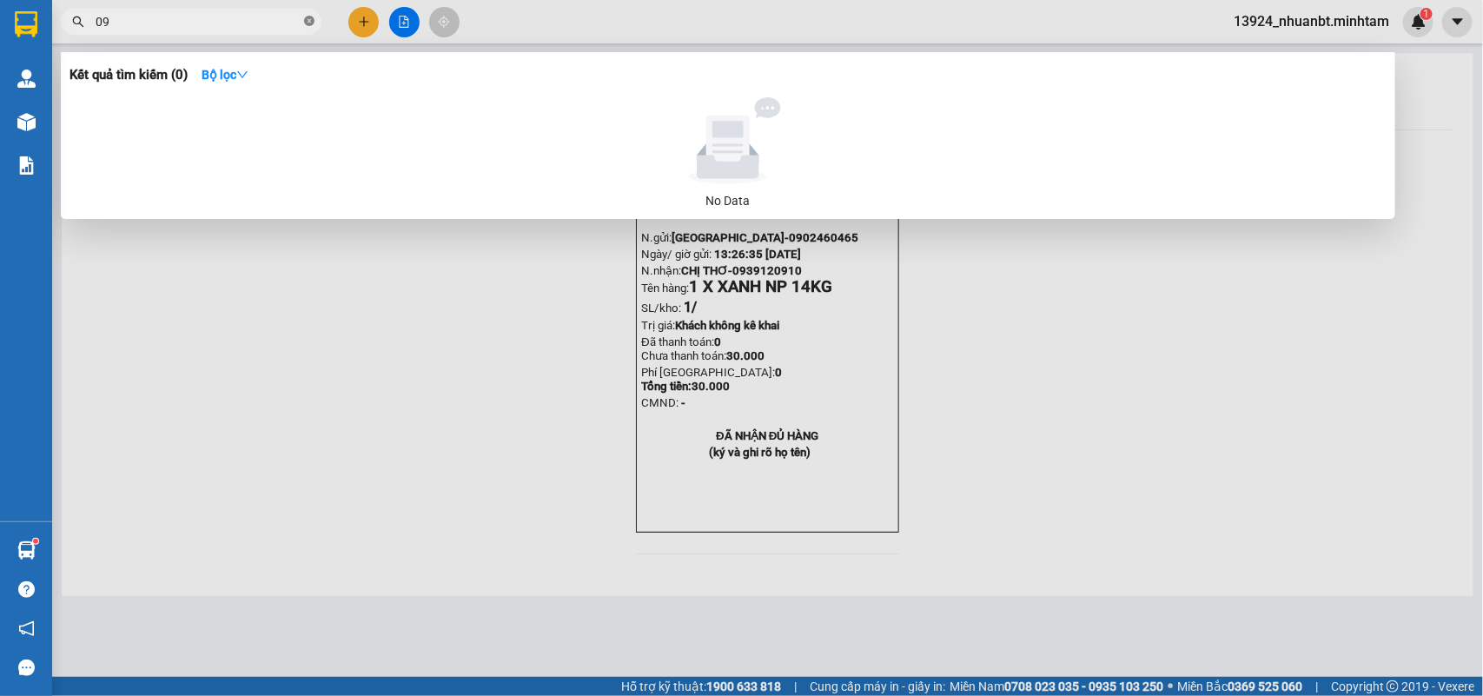
type input "0"
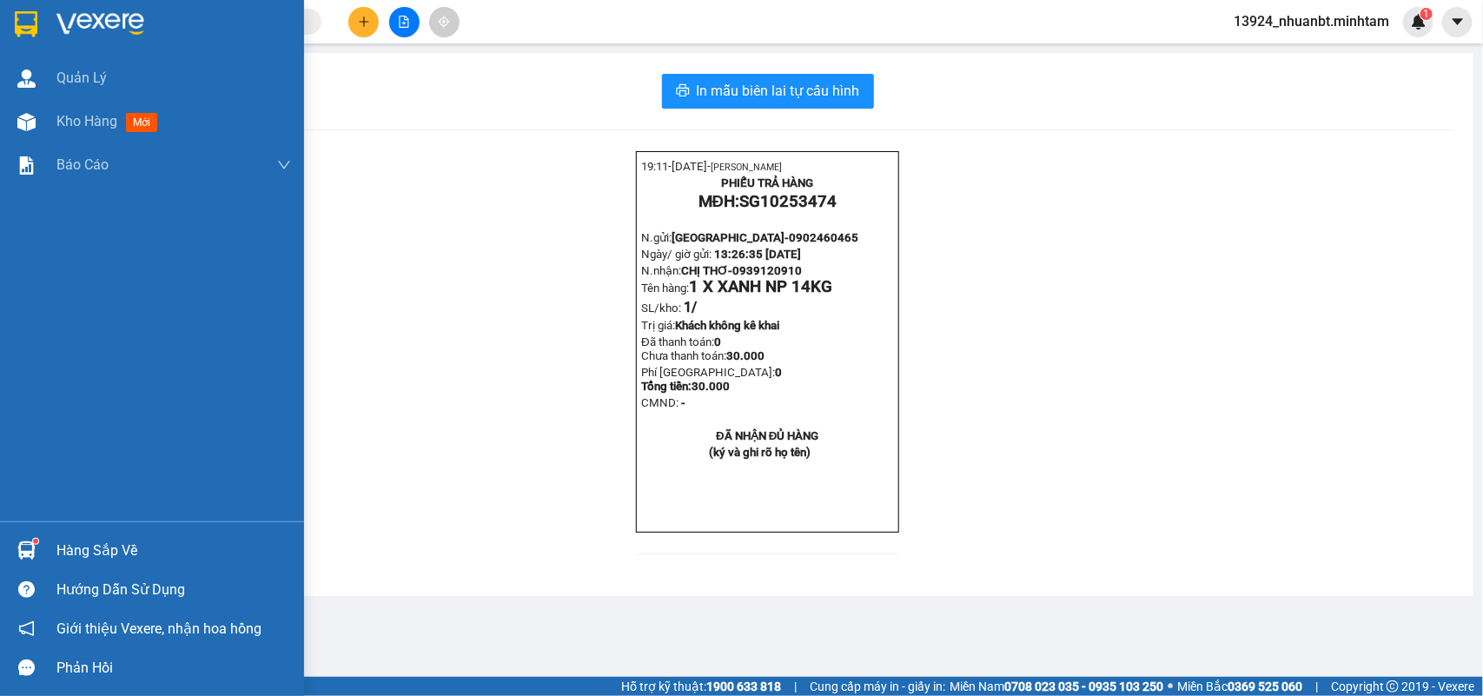
click at [43, 545] on div "Hàng sắp về" at bounding box center [152, 550] width 304 height 39
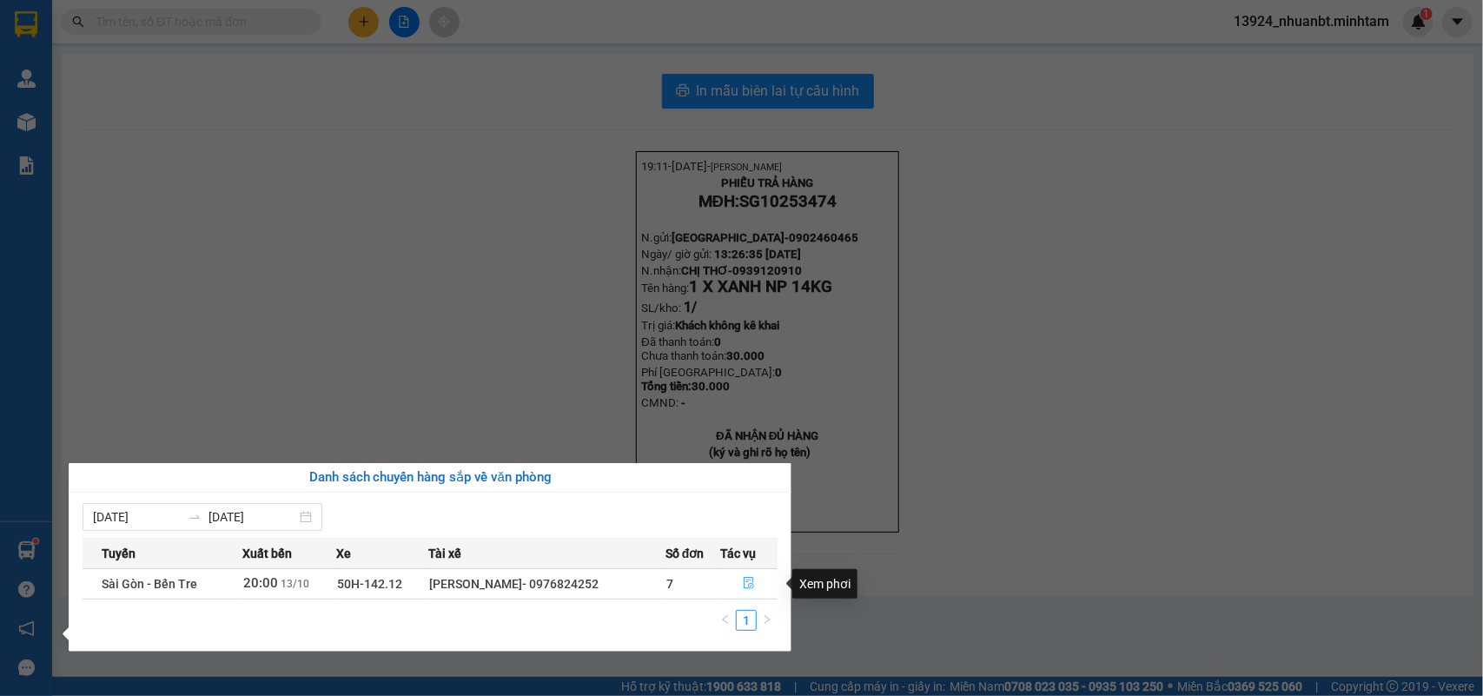
click at [751, 586] on icon "file-done" at bounding box center [749, 583] width 12 height 12
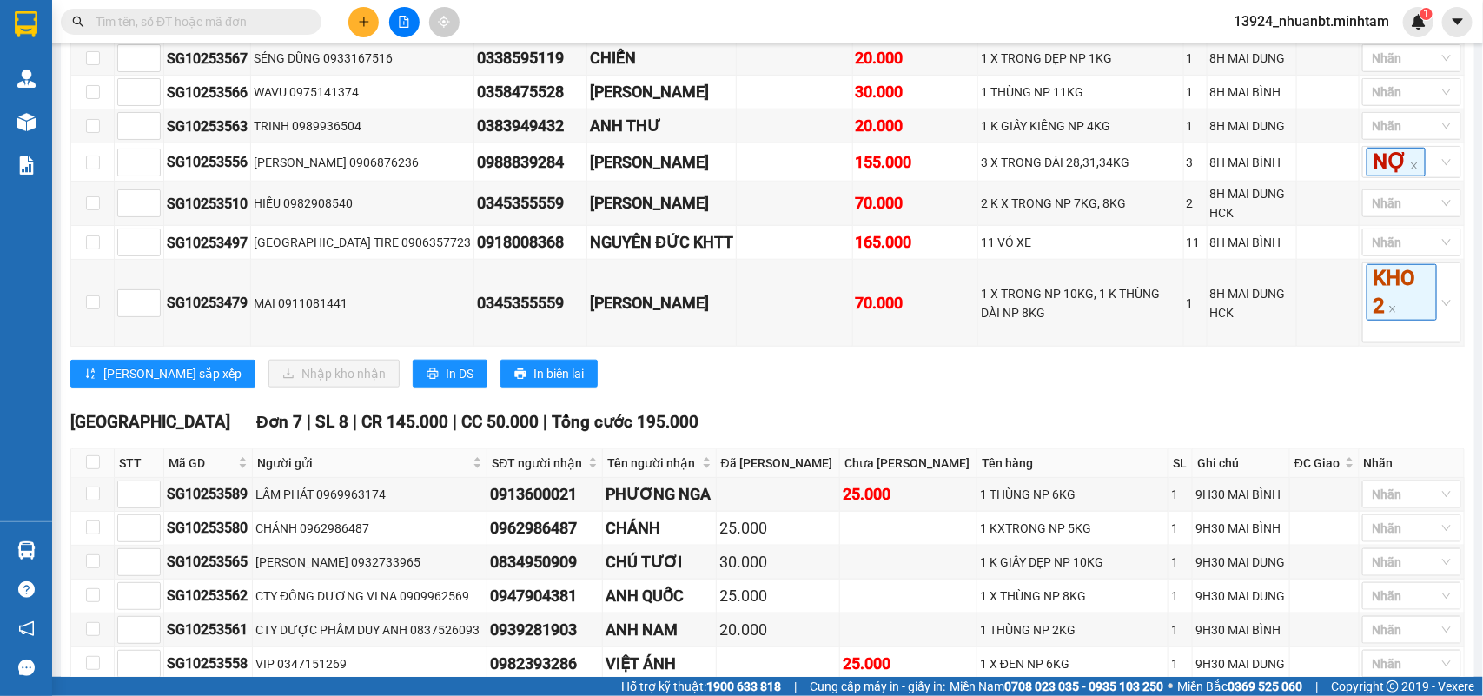
scroll to position [1194, 0]
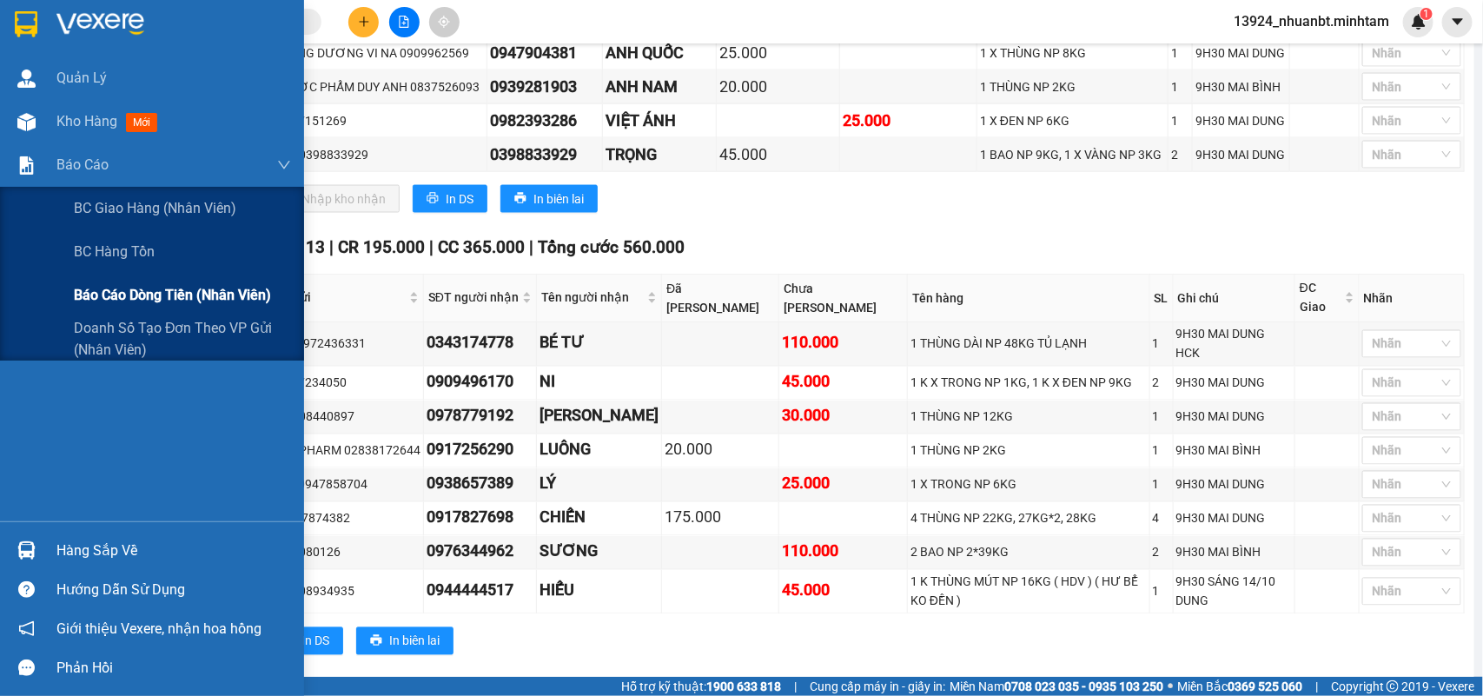
click at [129, 288] on span "Báo cáo dòng tiền (nhân viên)" at bounding box center [172, 295] width 197 height 22
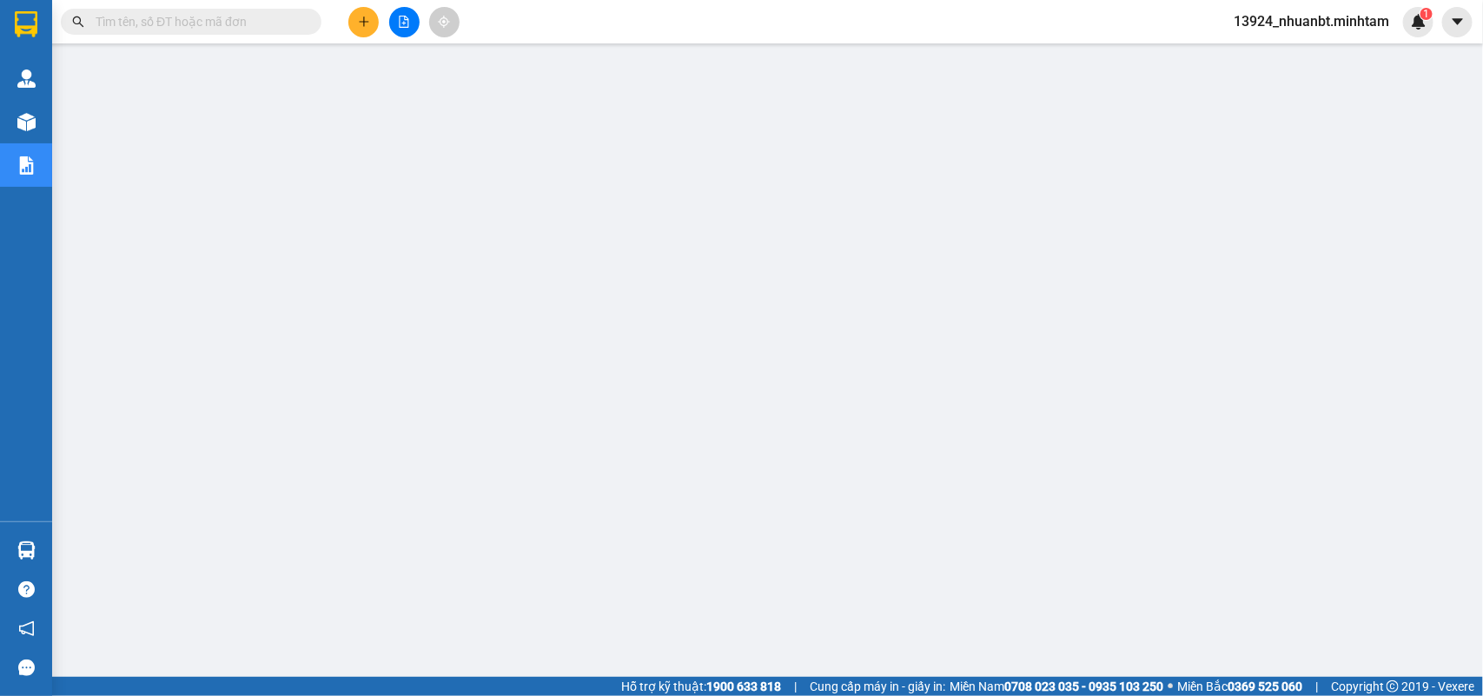
scroll to position [166, 0]
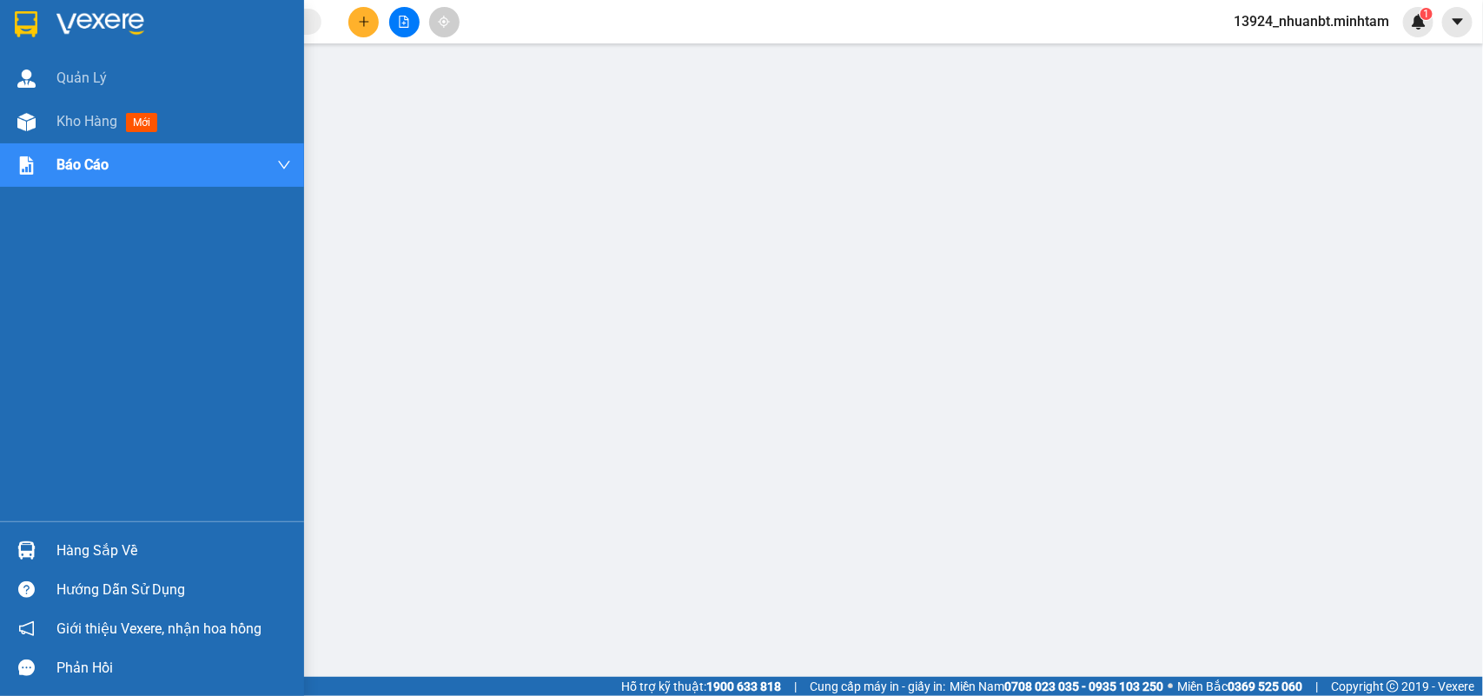
click at [27, 22] on img at bounding box center [26, 24] width 23 height 26
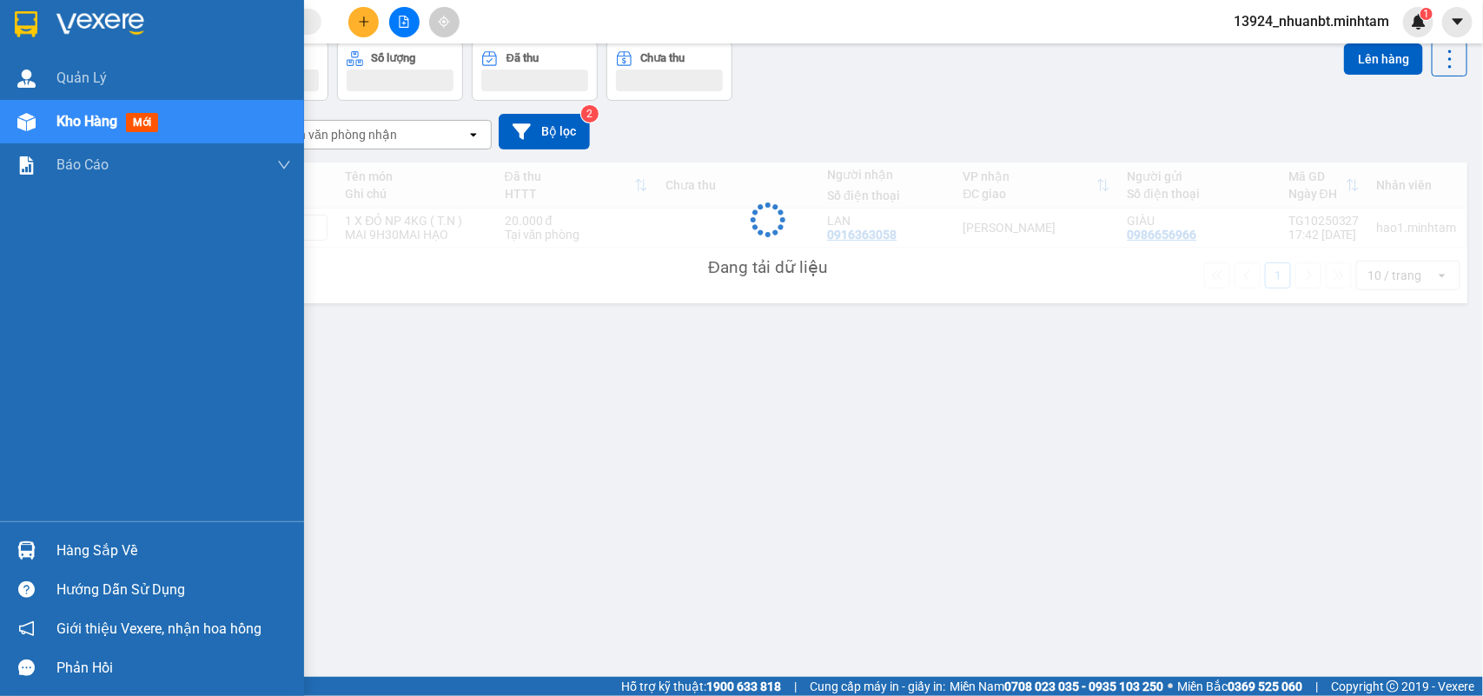
scroll to position [80, 0]
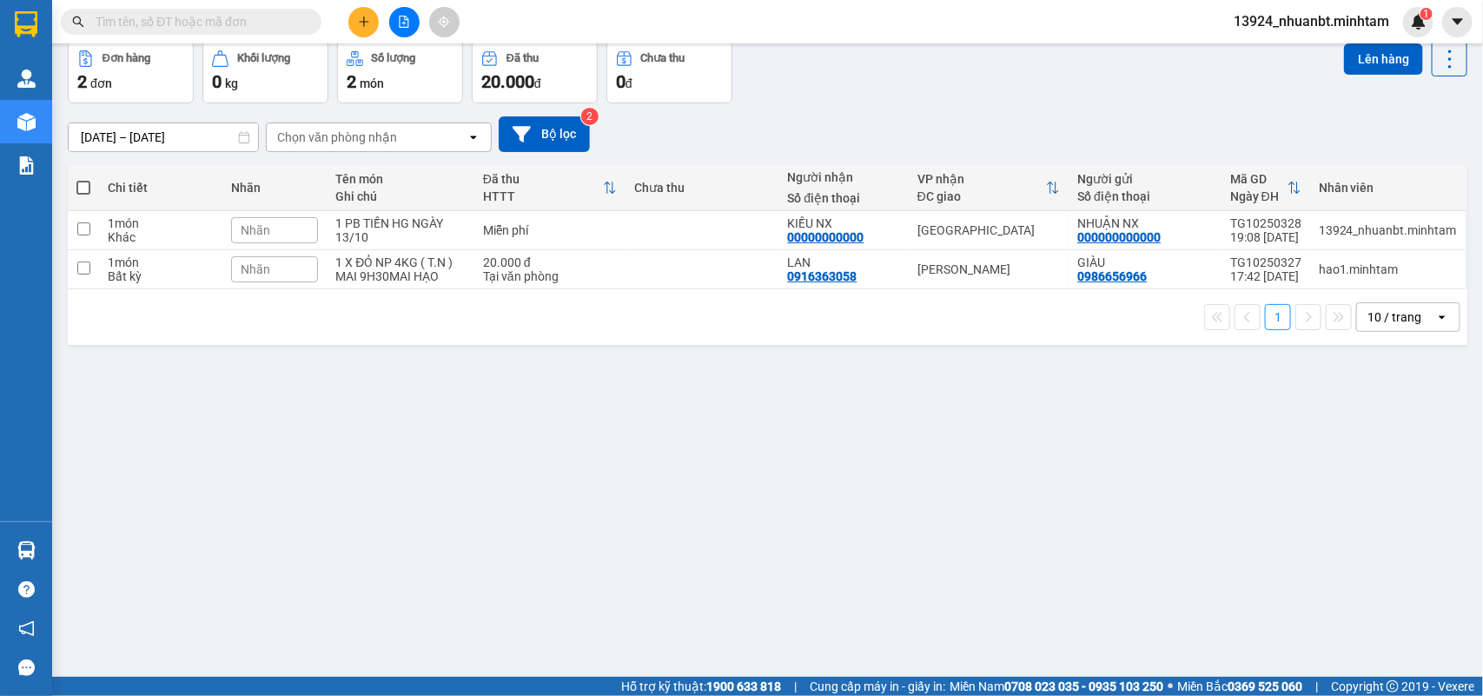
click at [476, 58] on div "Đơn hàng 2 đơn Khối lượng 0 kg Số lượng 2 món Đã thu 20.000 đ Chưa thu 0 đ" at bounding box center [400, 72] width 664 height 63
click at [482, 65] on icon at bounding box center [489, 58] width 17 height 17
click at [479, 76] on button "Đã thu 20.000 đ" at bounding box center [535, 72] width 126 height 63
click at [1299, 28] on span "13924_nhuanbt.minhtam" at bounding box center [1310, 21] width 183 height 22
click at [1298, 50] on span "Đăng xuất" at bounding box center [1318, 53] width 147 height 19
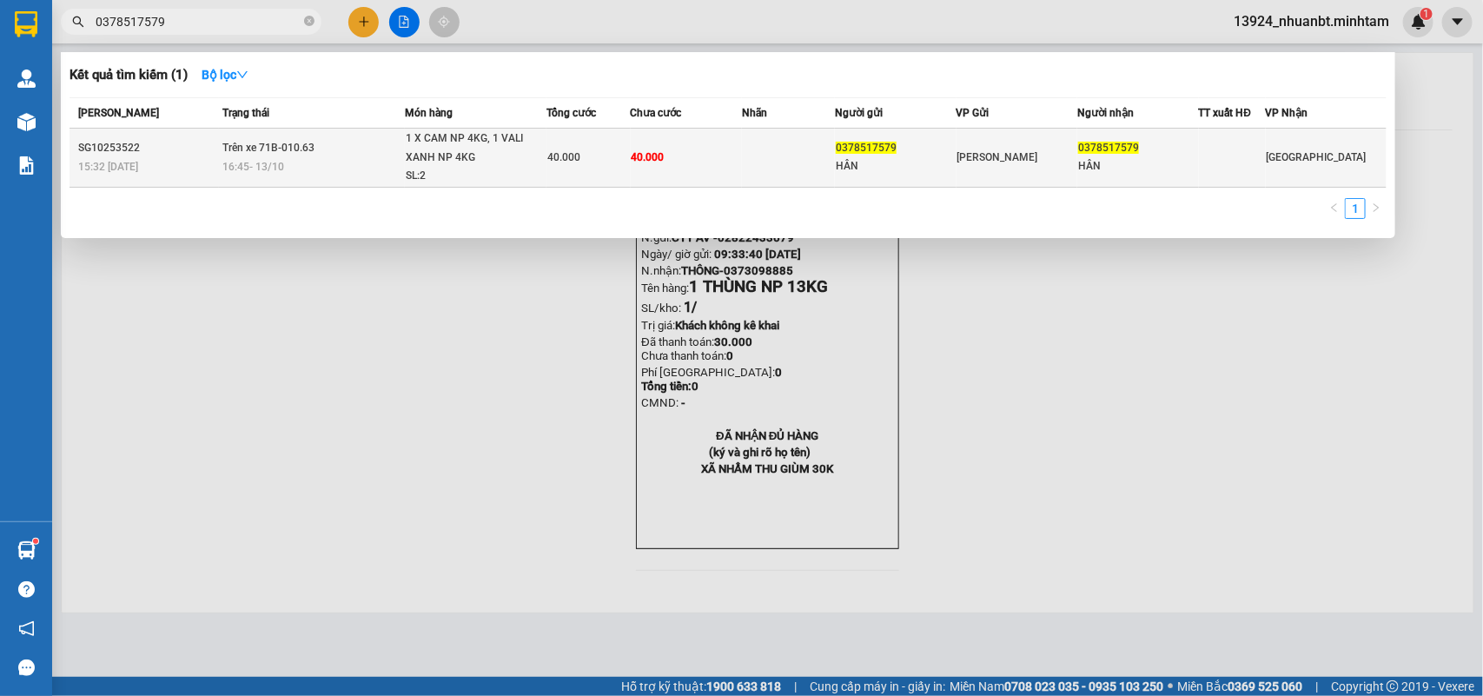
type input "0378517579"
click at [544, 168] on tr "SG10253522 15:32 - 13/10 Trên xe 71B-010.63 16:45 - 13/10 1 X CAM NP 4KG, 1 VAL…" at bounding box center [727, 158] width 1317 height 59
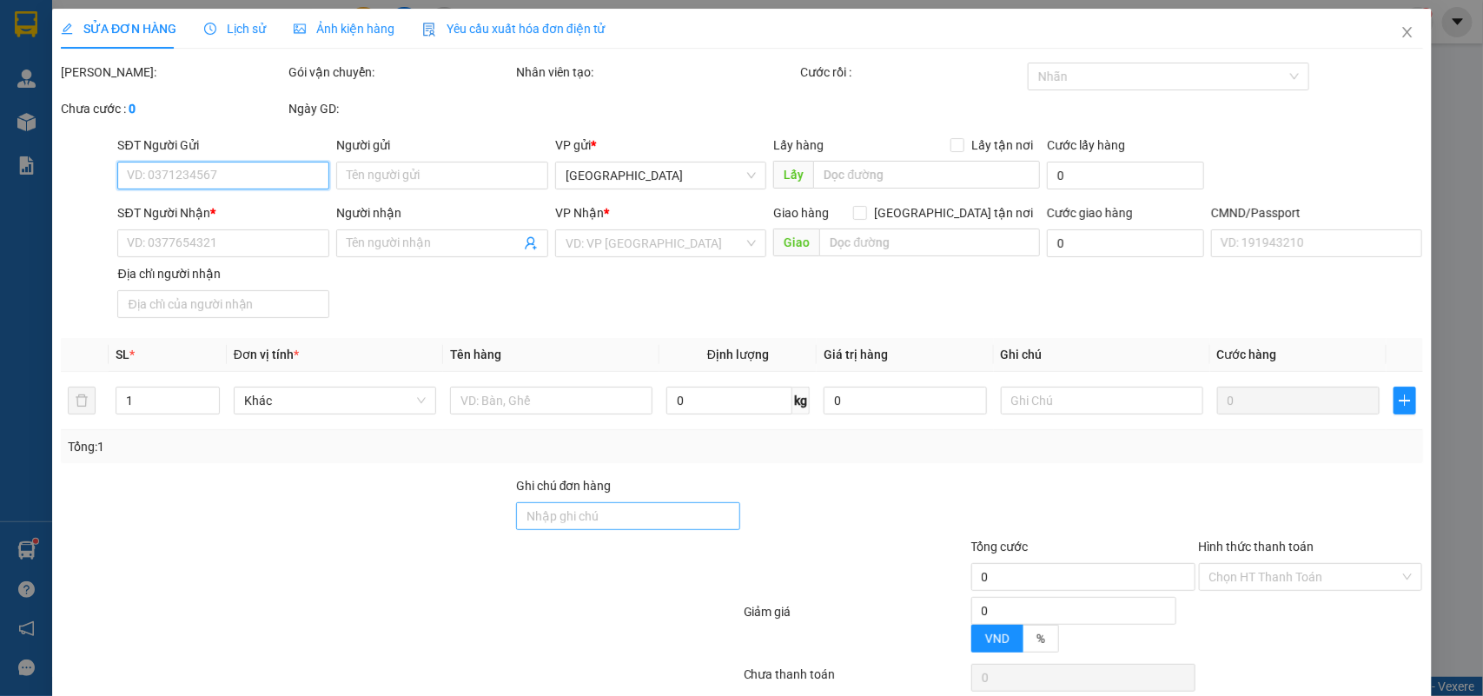
type input "0378517579"
type input "HÂN"
type input "0378517579"
type input "HÂN"
type input "40.000"
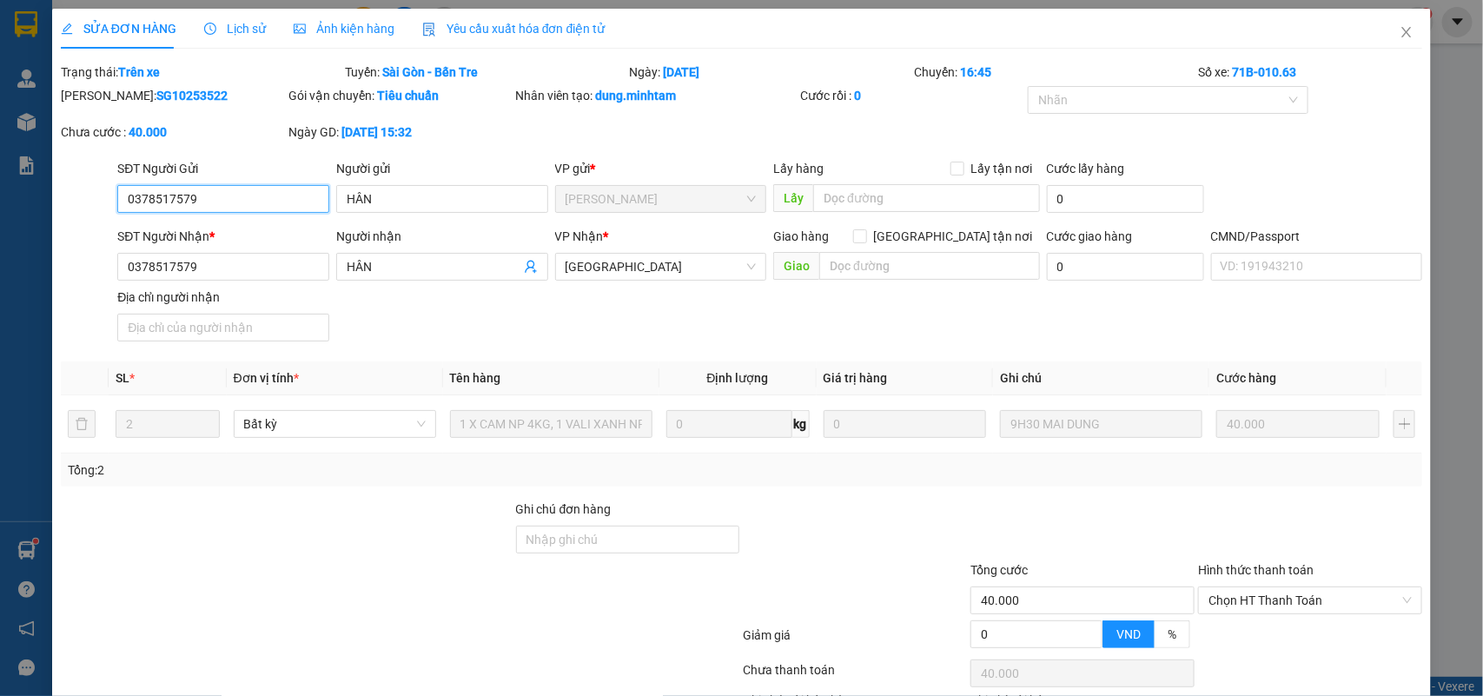
scroll to position [126, 0]
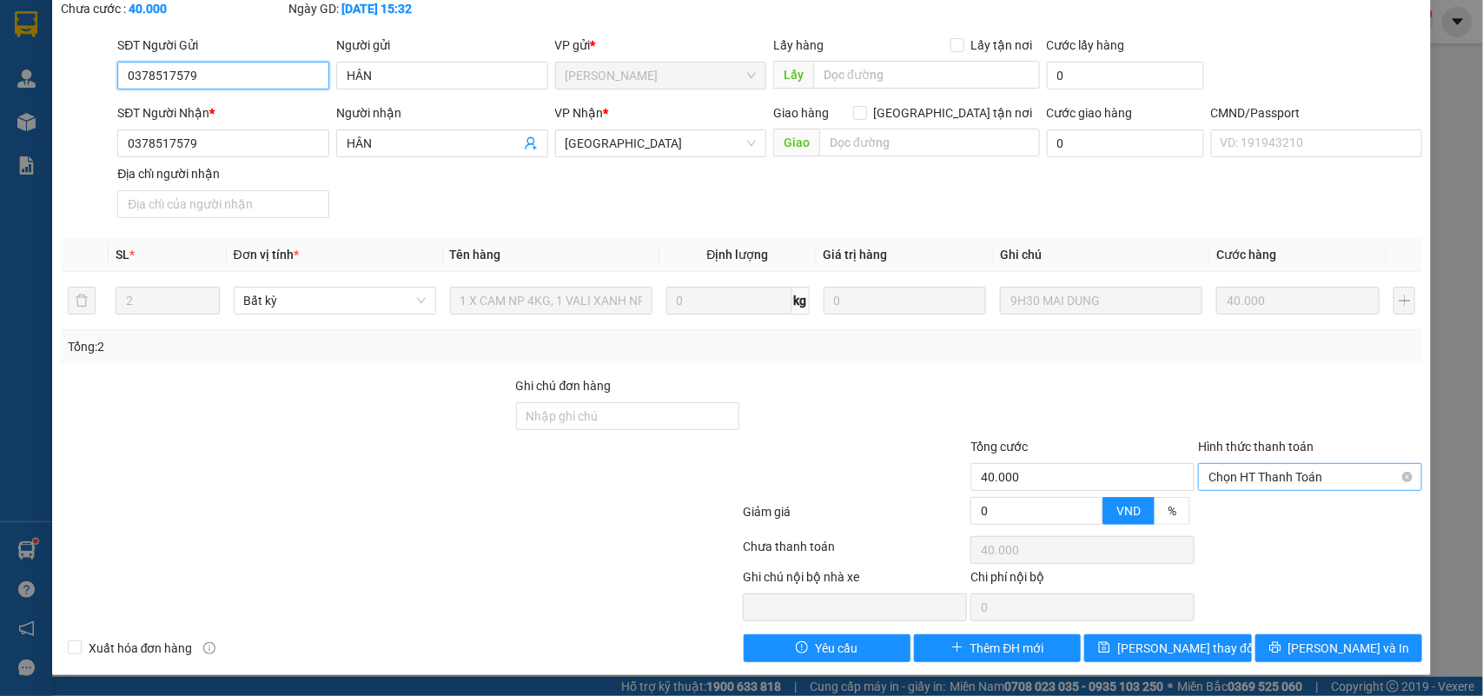
click at [1238, 479] on span "Chọn HT Thanh Toán" at bounding box center [1309, 477] width 203 height 26
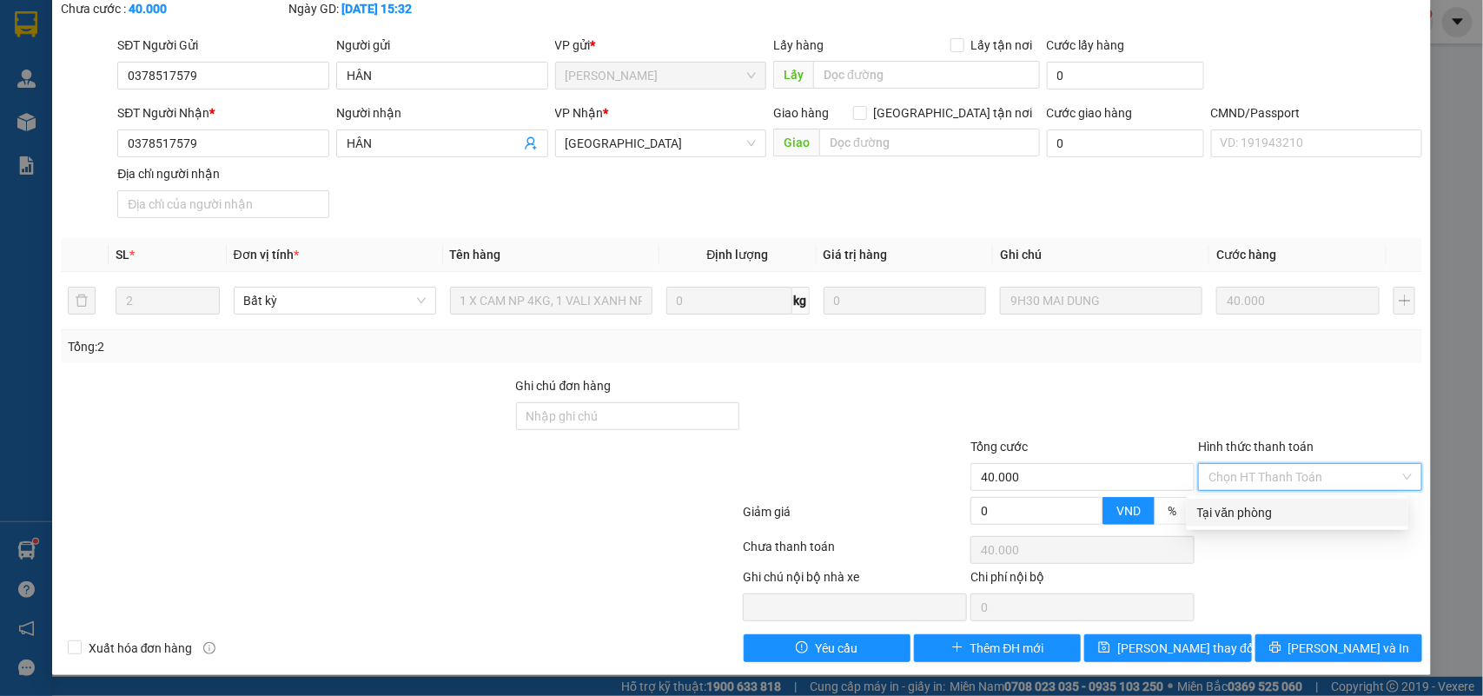
click at [1227, 505] on div "Tại văn phòng" at bounding box center [1297, 512] width 201 height 19
type input "0"
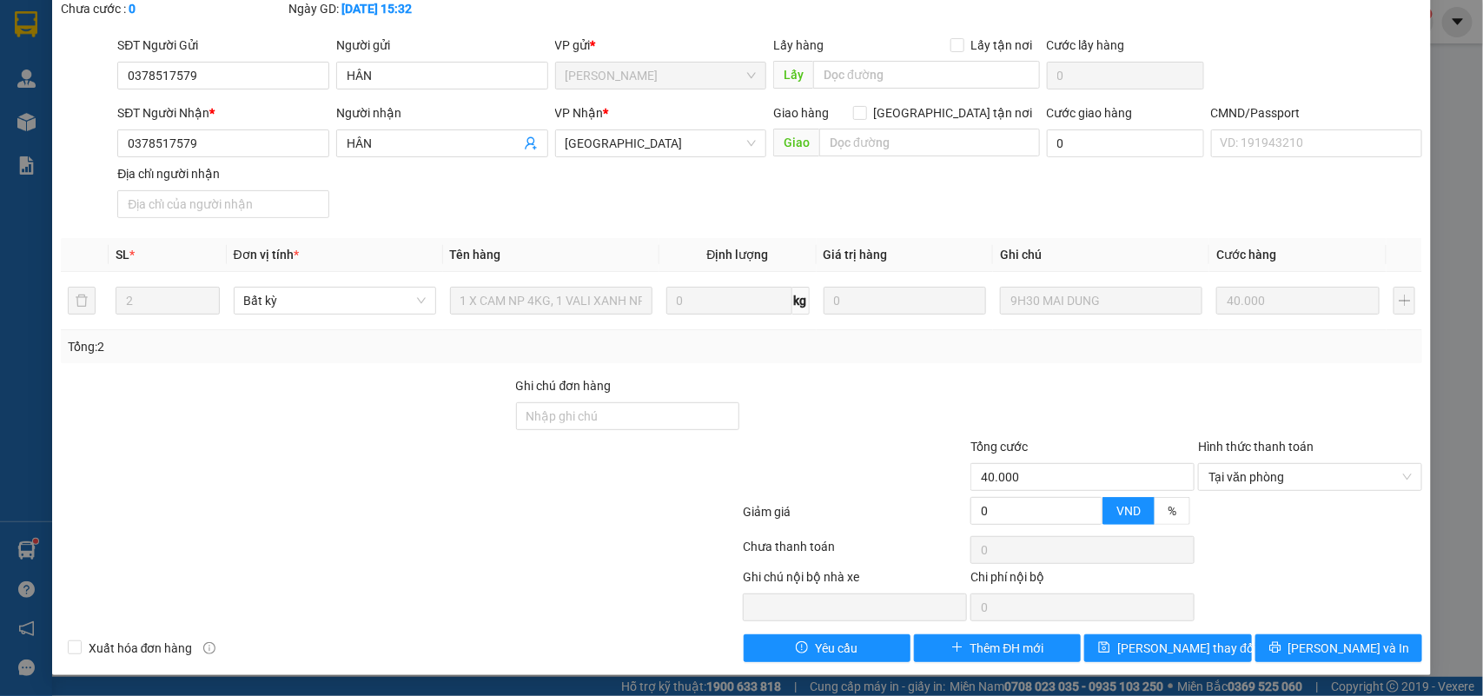
click at [1304, 662] on div "SỬA ĐƠN HÀNG Lịch sử Ảnh kiện hàng Yêu cầu xuất hóa đơn điện tử Total Paid Fee …" at bounding box center [741, 279] width 1379 height 789
click at [1295, 636] on button "Lưu và In" at bounding box center [1338, 648] width 167 height 28
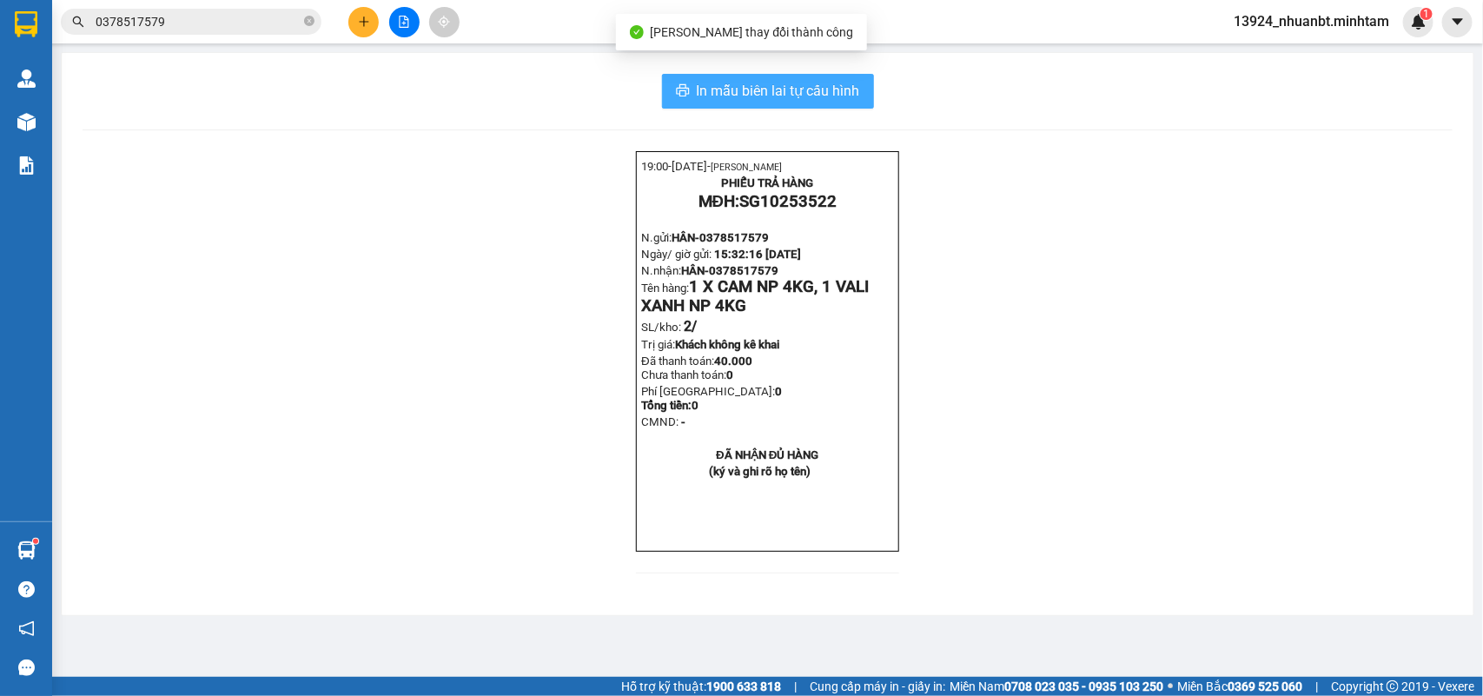
click at [791, 92] on span "In mẫu biên lai tự cấu hình" at bounding box center [778, 91] width 163 height 22
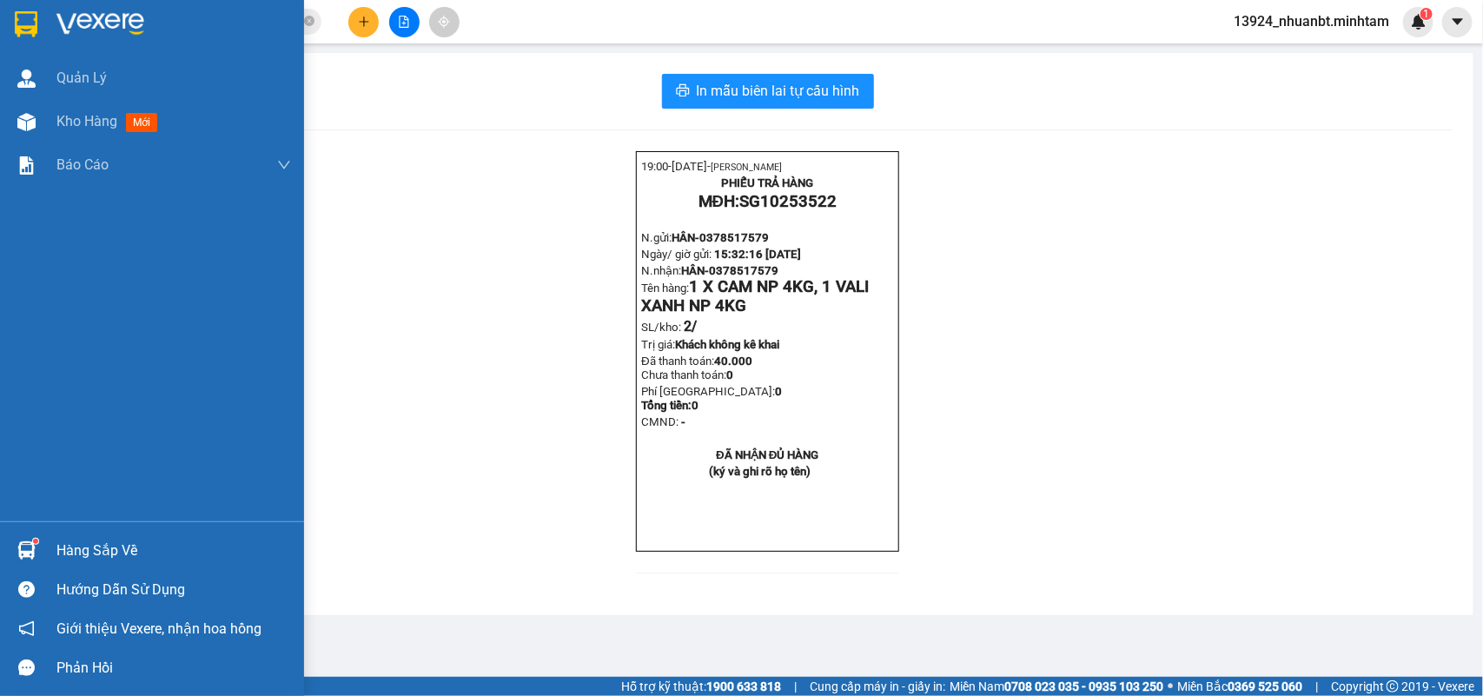
click at [44, 547] on div "Hàng sắp về" at bounding box center [152, 550] width 304 height 39
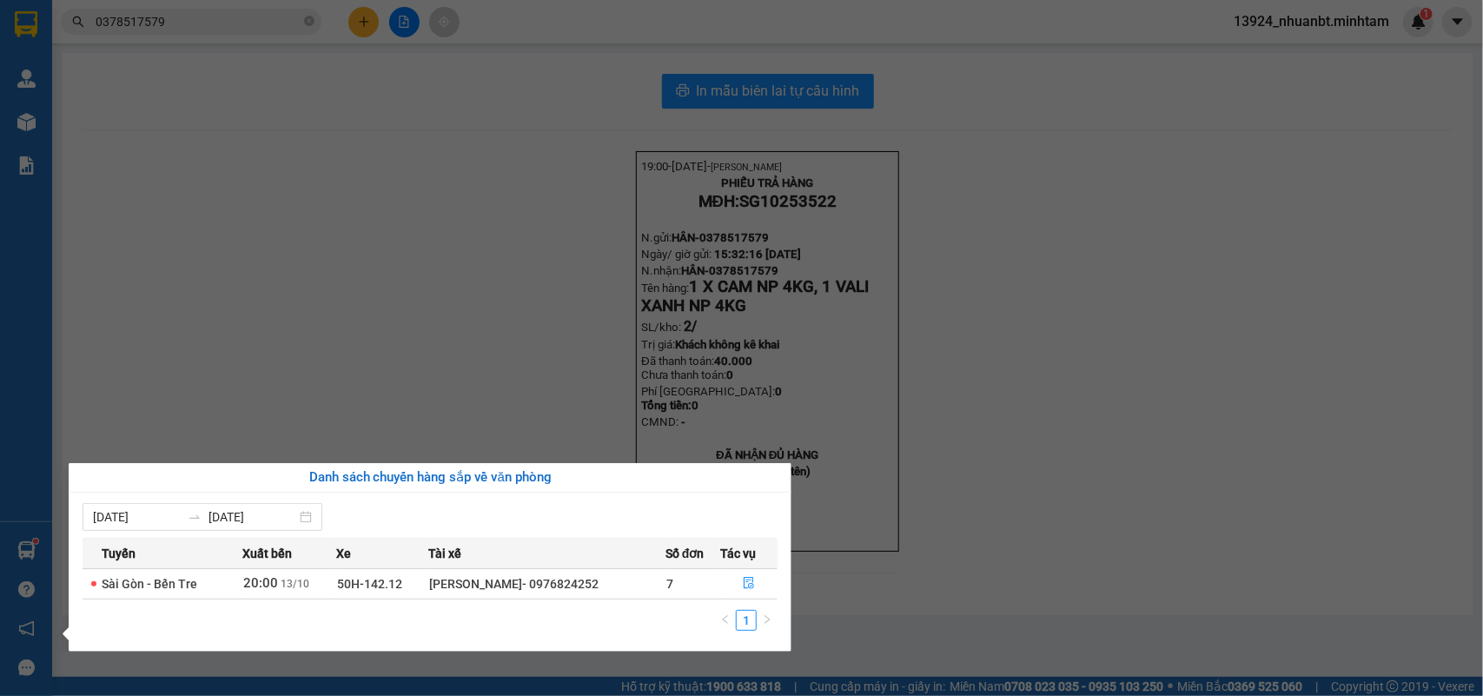
click at [1133, 122] on section "Kết quả tìm kiếm ( 1 ) Bộ lọc Mã ĐH Trạng thái Món hàng Tổng cước Chưa cước Nhã…" at bounding box center [741, 348] width 1483 height 696
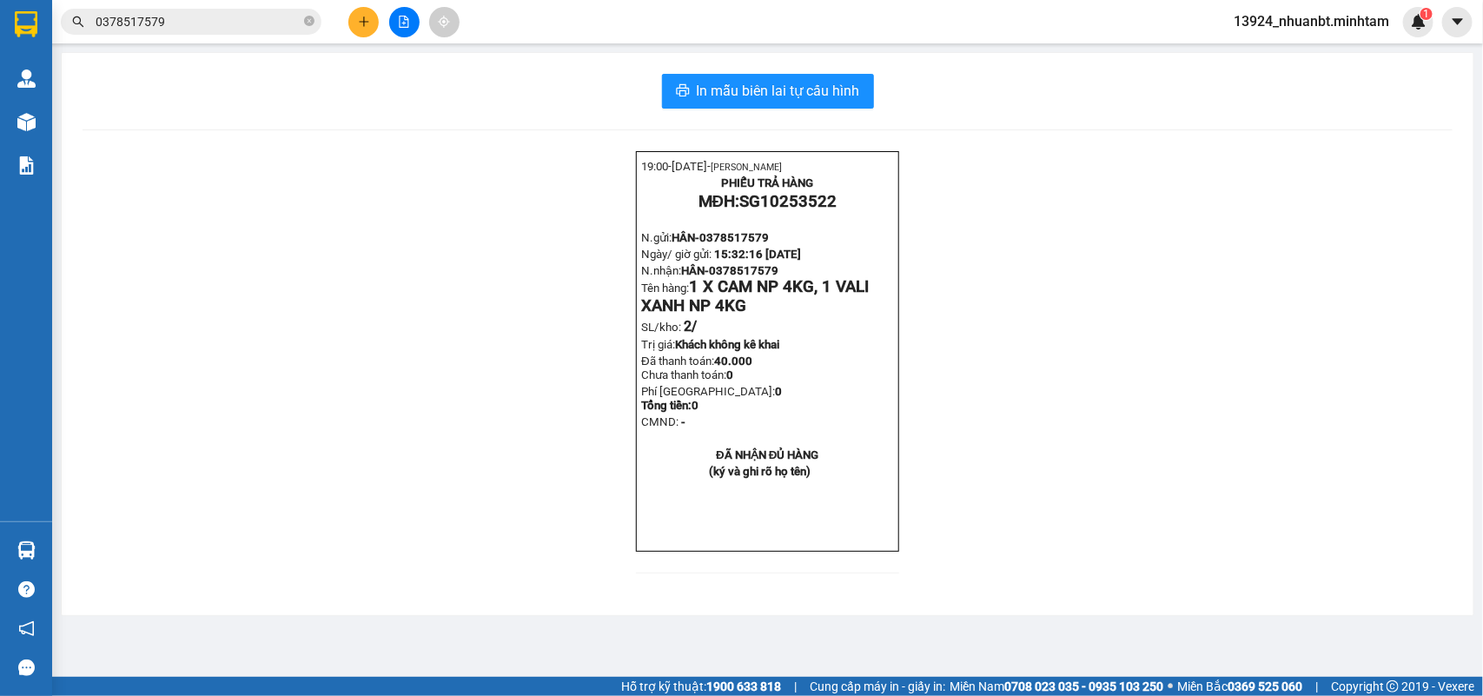
click at [1271, 5] on div "Kết quả tìm kiếm ( 1 ) Bộ lọc Mã ĐH Trạng thái Món hàng Tổng cước Chưa cước Nhã…" at bounding box center [741, 21] width 1483 height 43
click at [1265, 17] on span "13924_nhuanbt.minhtam" at bounding box center [1310, 21] width 183 height 22
click at [1274, 53] on span "Đăng xuất" at bounding box center [1318, 53] width 147 height 19
